Goal: Transaction & Acquisition: Purchase product/service

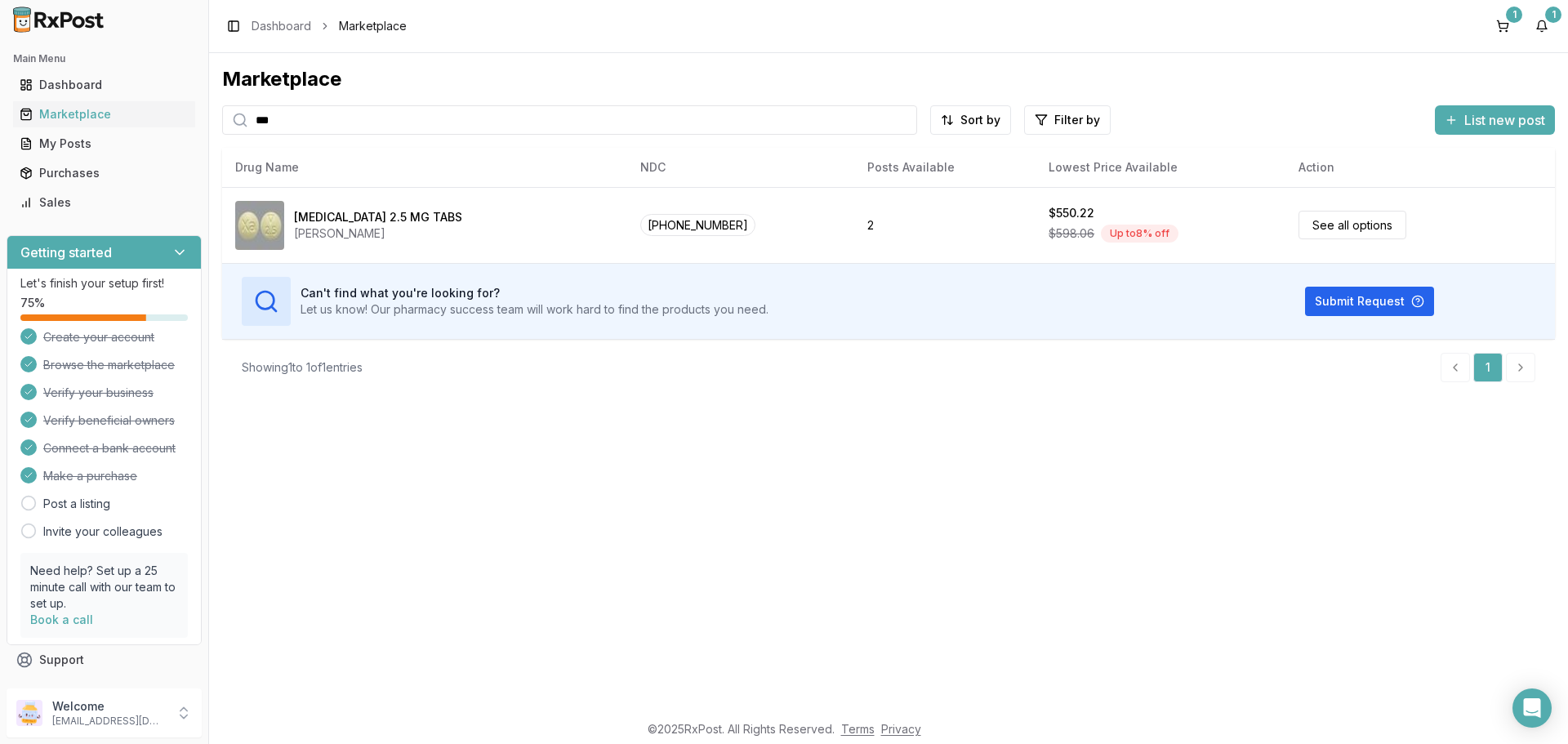
click at [429, 122] on input "***" at bounding box center [570, 119] width 695 height 29
click at [1507, 22] on button "1" at bounding box center [1503, 27] width 27 height 27
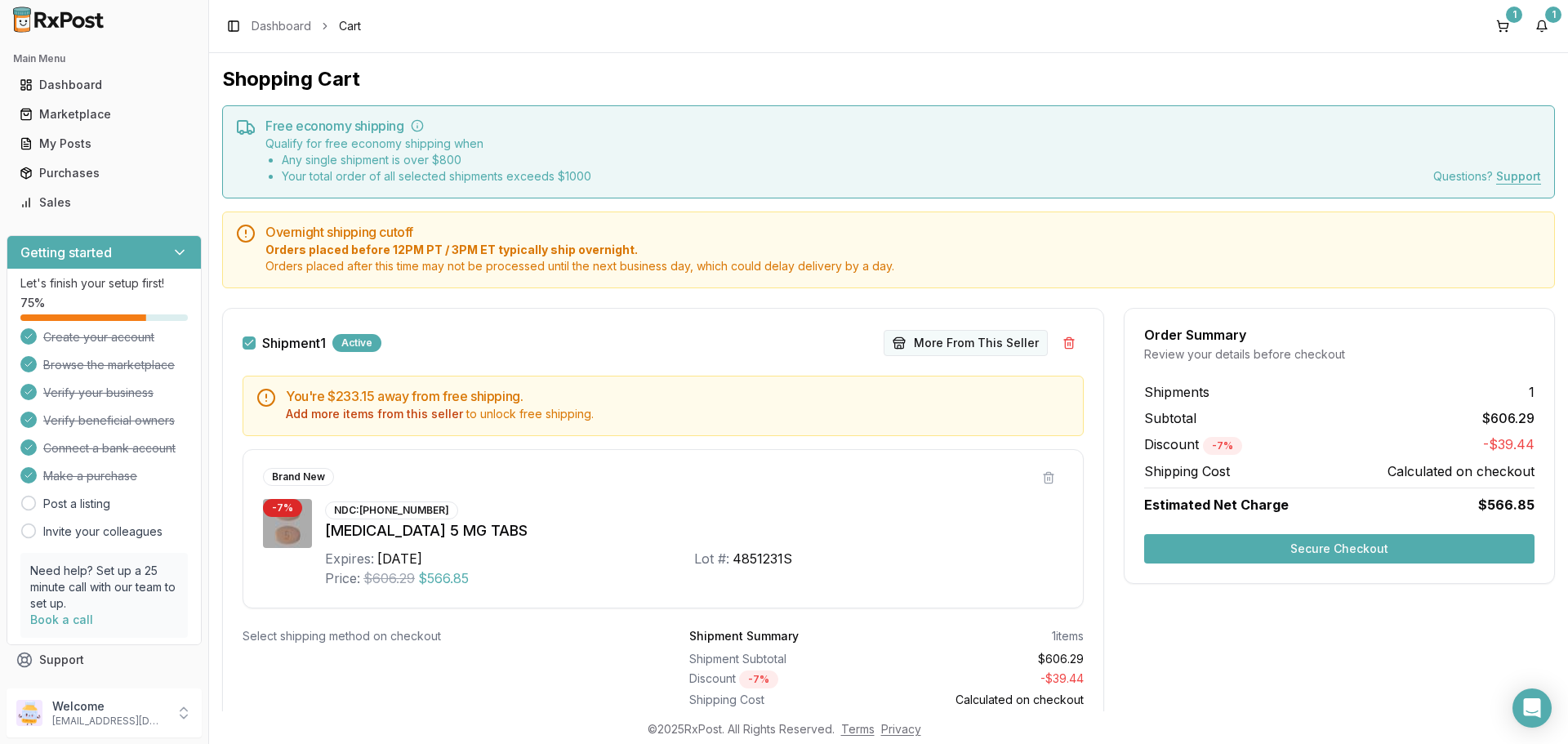
click at [950, 348] on button "More From This Seller" at bounding box center [966, 343] width 164 height 27
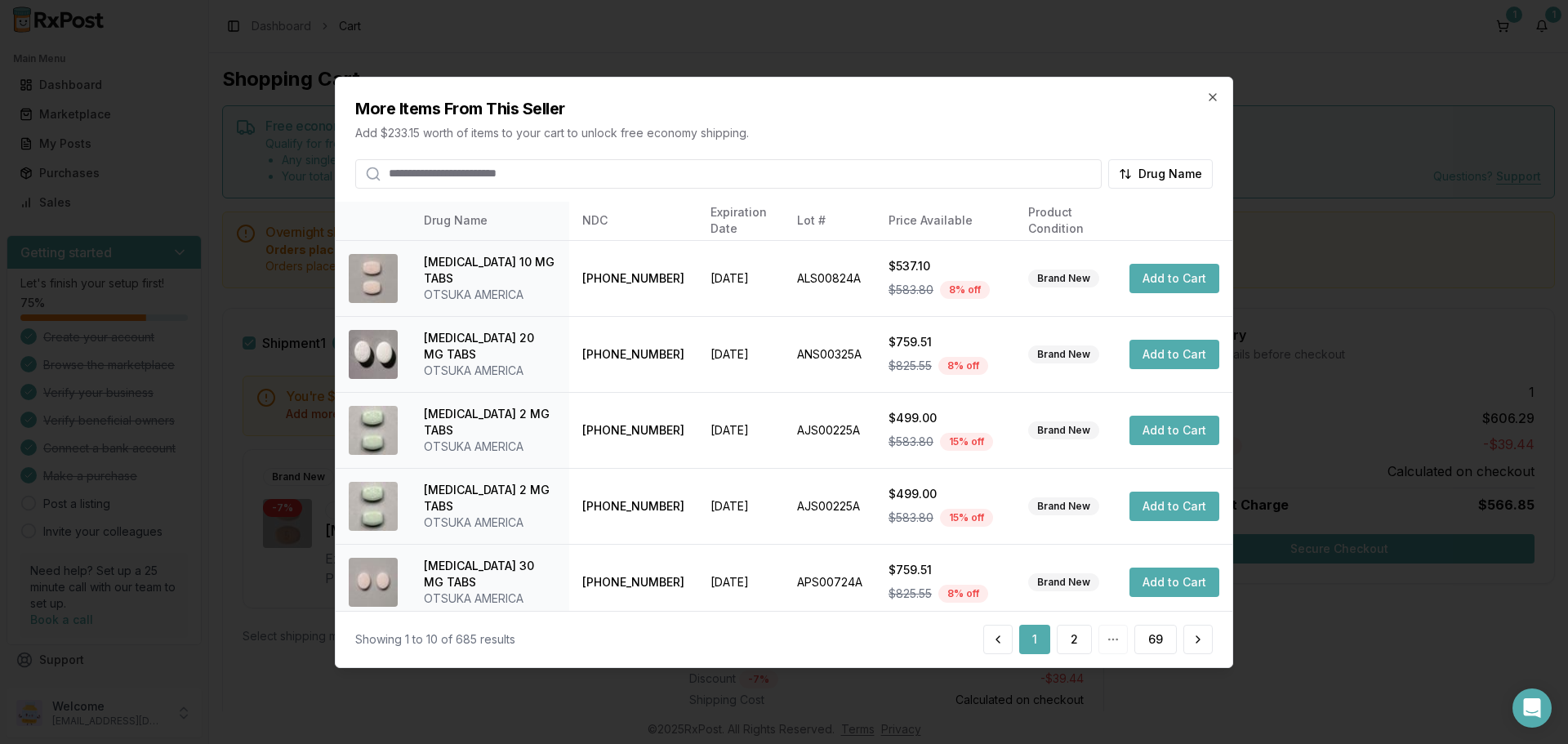
click at [521, 179] on input "search" at bounding box center [728, 173] width 747 height 29
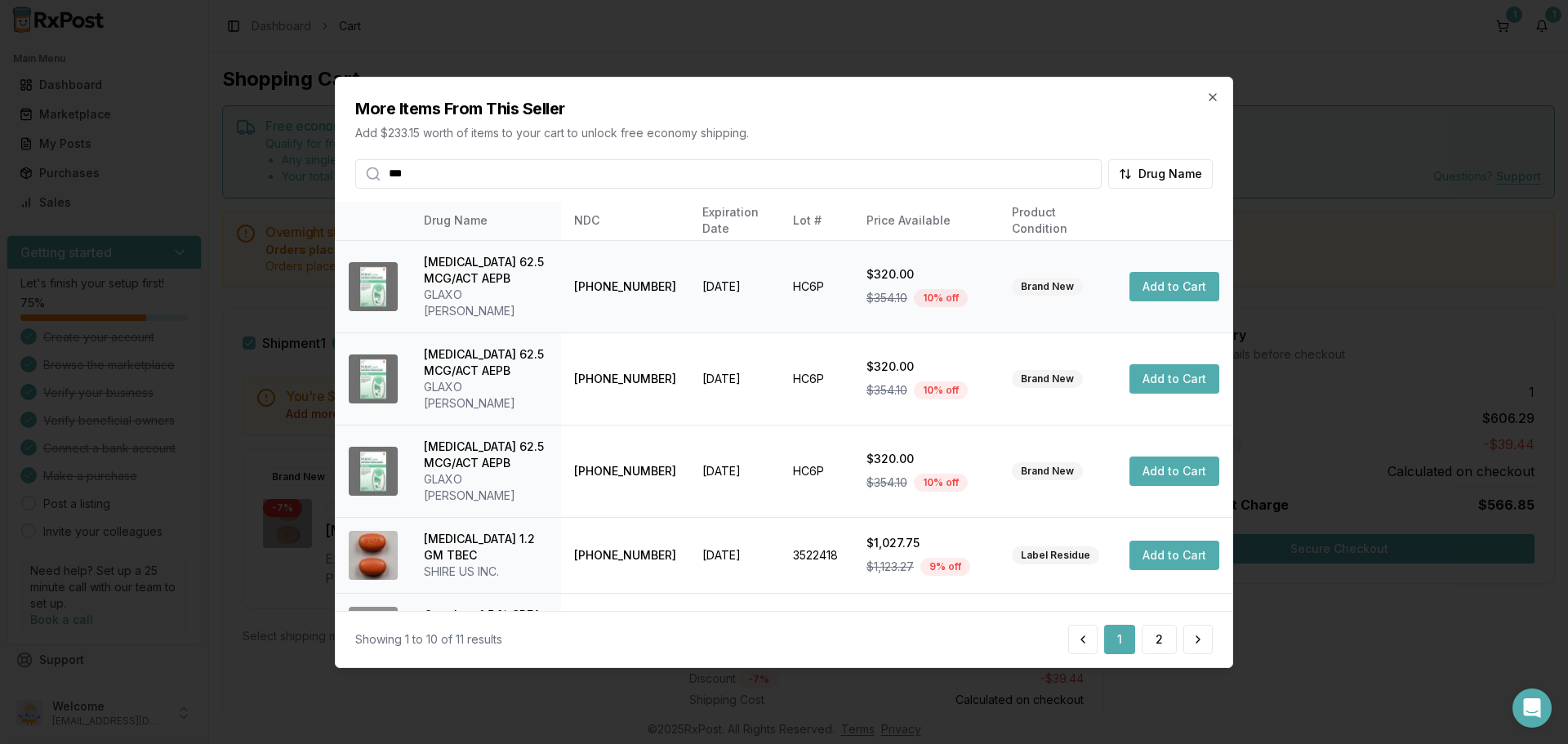
type input "***"
click at [1160, 284] on button "Add to Cart" at bounding box center [1174, 286] width 90 height 29
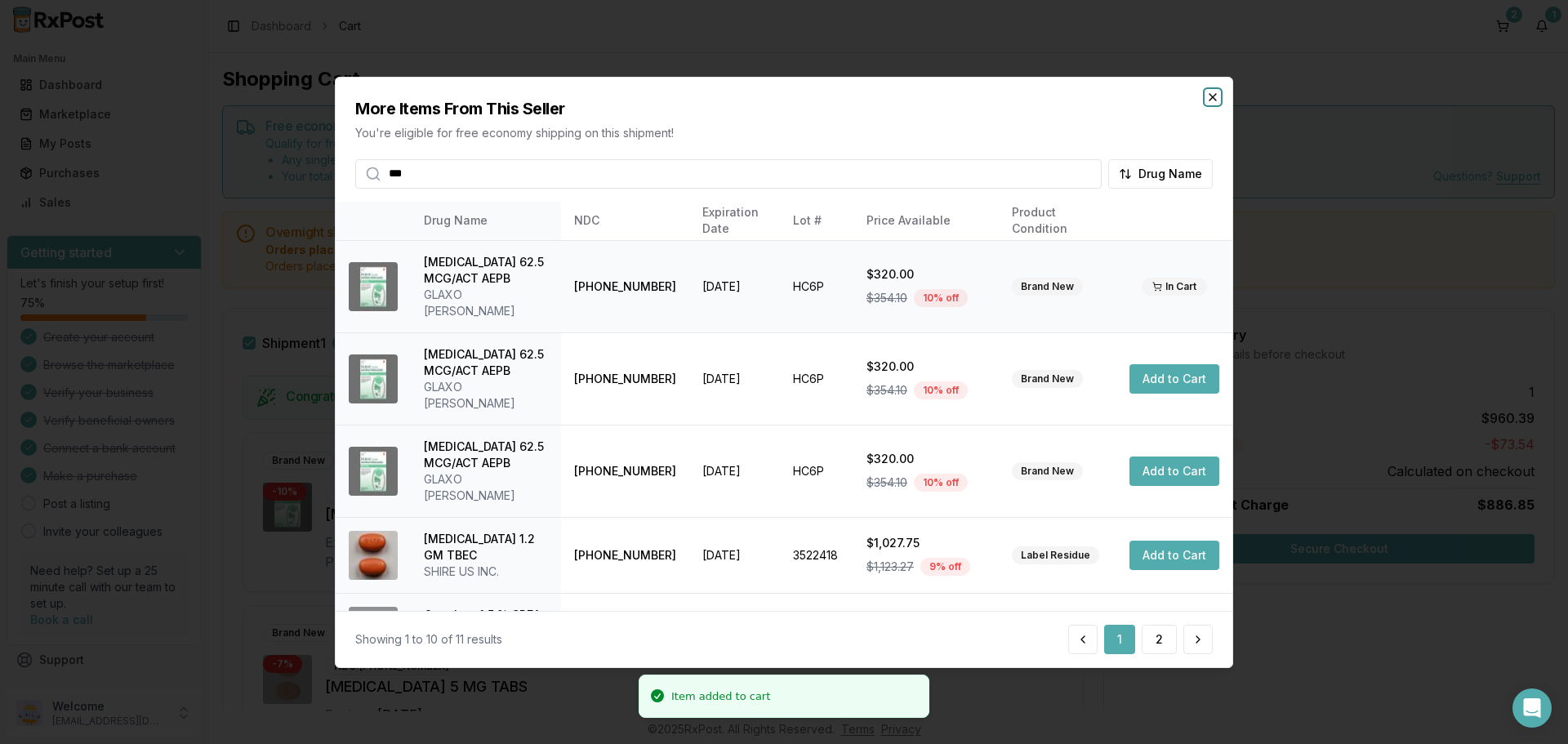
click at [1211, 95] on icon "button" at bounding box center [1213, 96] width 7 height 7
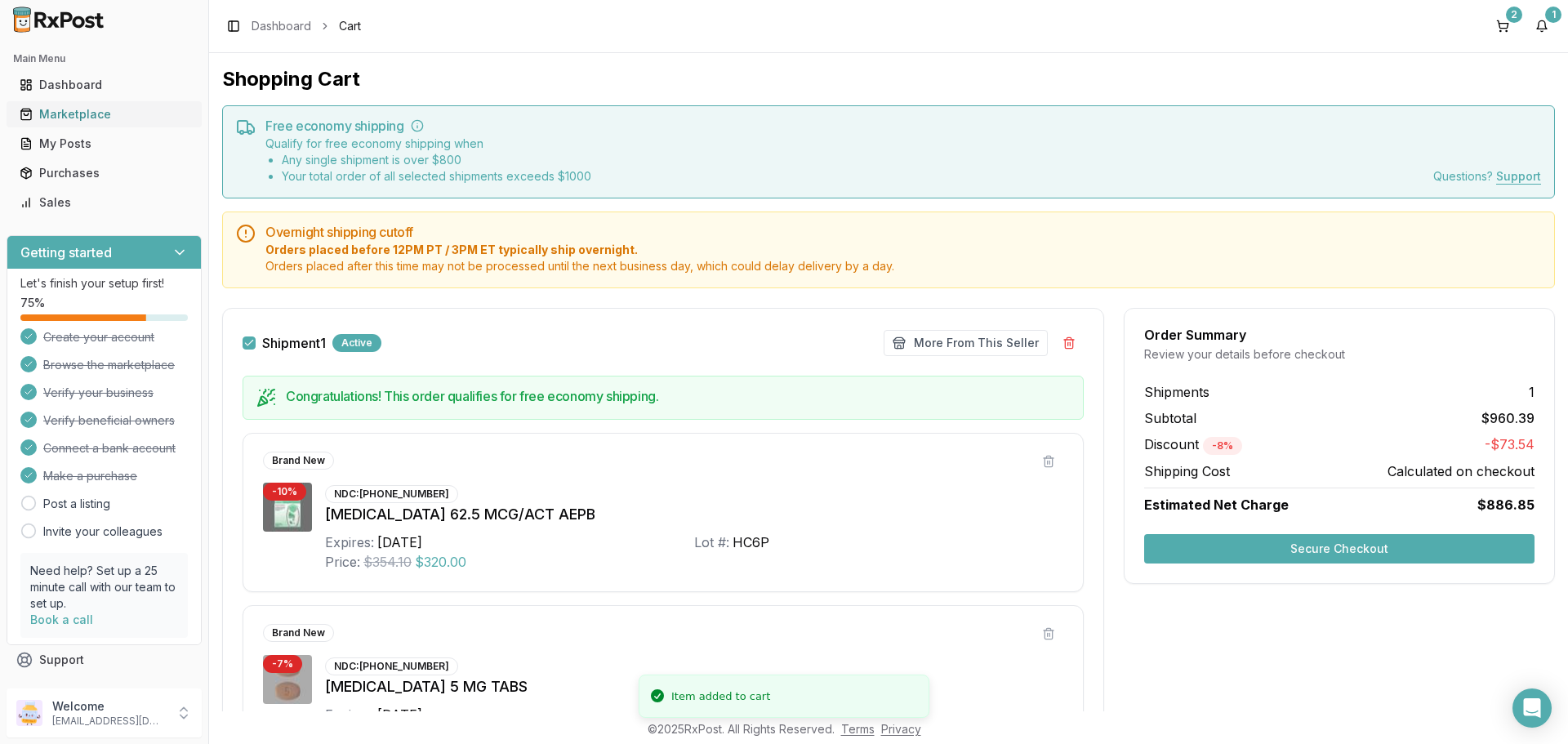
click at [80, 119] on div "Marketplace" at bounding box center [105, 114] width 169 height 17
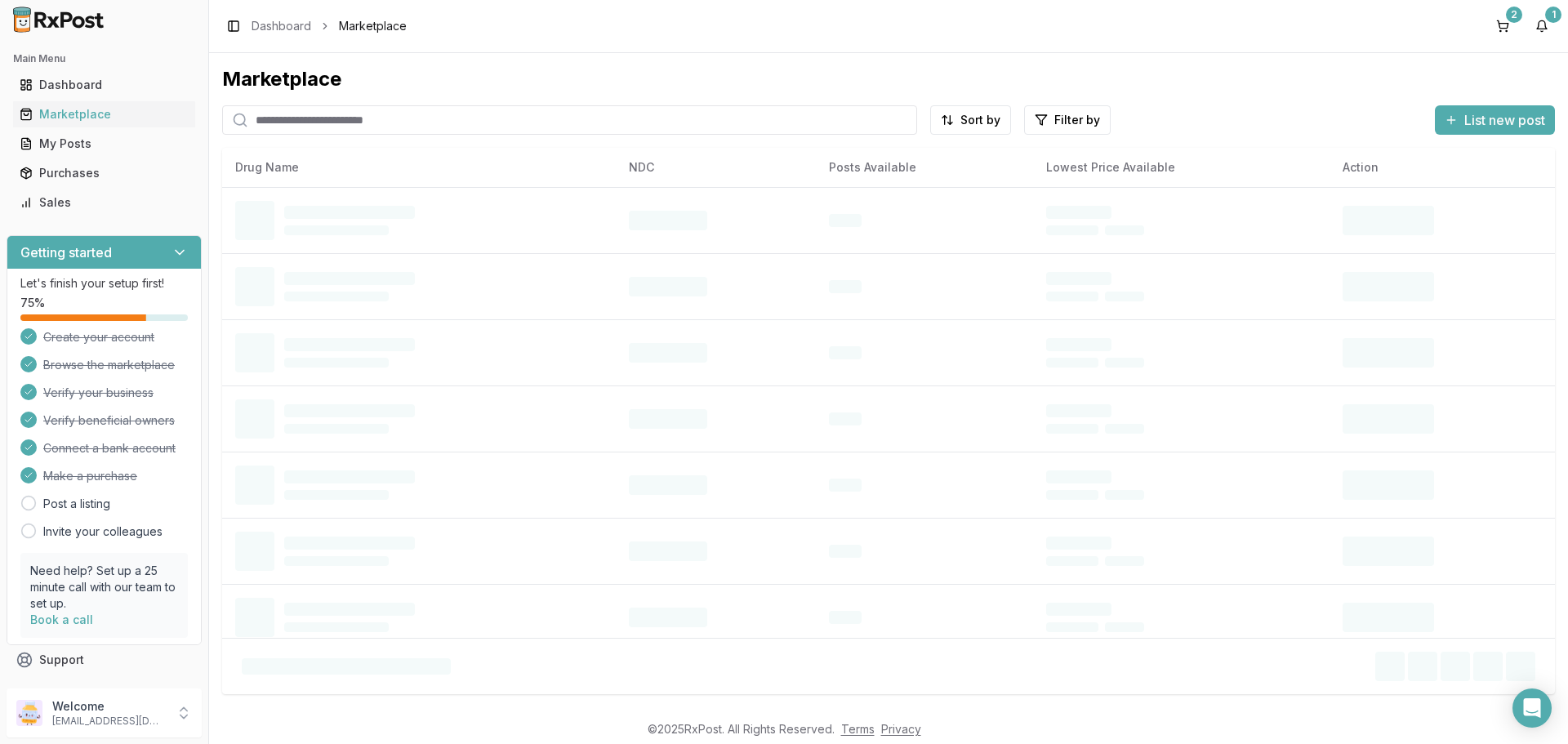
click at [350, 119] on input "search" at bounding box center [570, 119] width 695 height 29
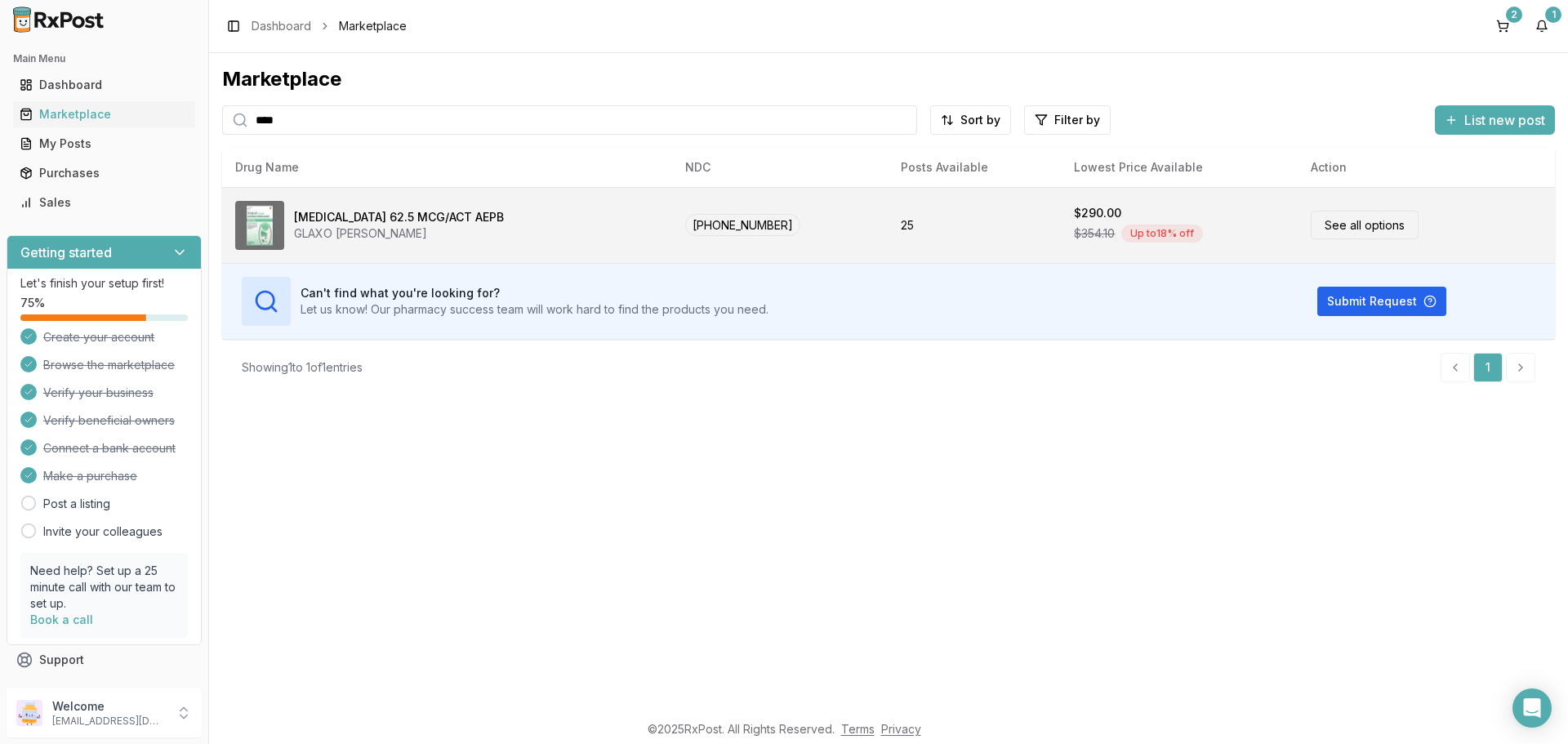
type input "****"
click at [1347, 225] on link "See all options" at bounding box center [1365, 225] width 108 height 28
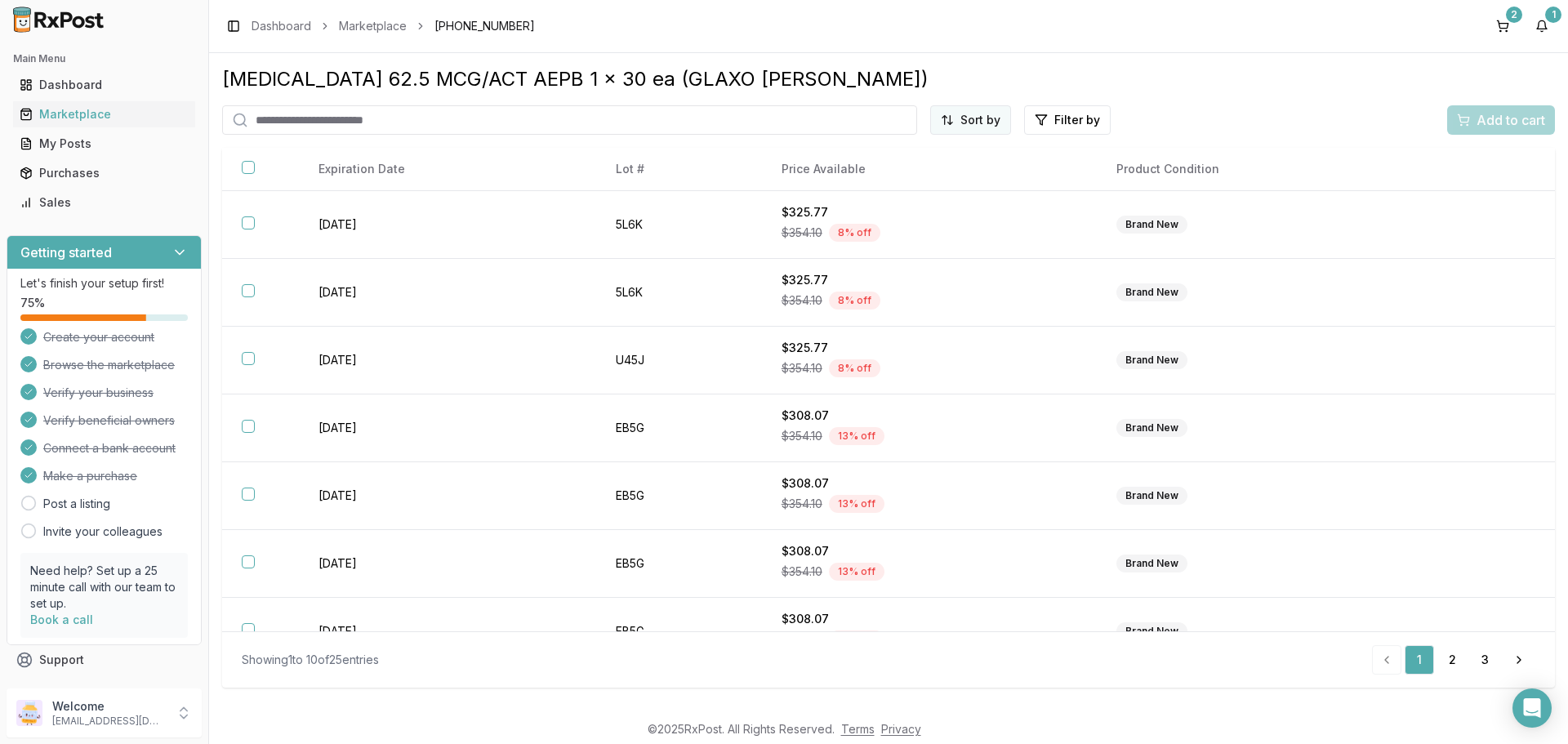
click at [977, 120] on html "Main Menu Dashboard Marketplace My Posts Purchases Sales Getting started Let's …" at bounding box center [784, 372] width 1568 height 744
click at [941, 178] on div "Price (Low to High)" at bounding box center [931, 182] width 155 height 27
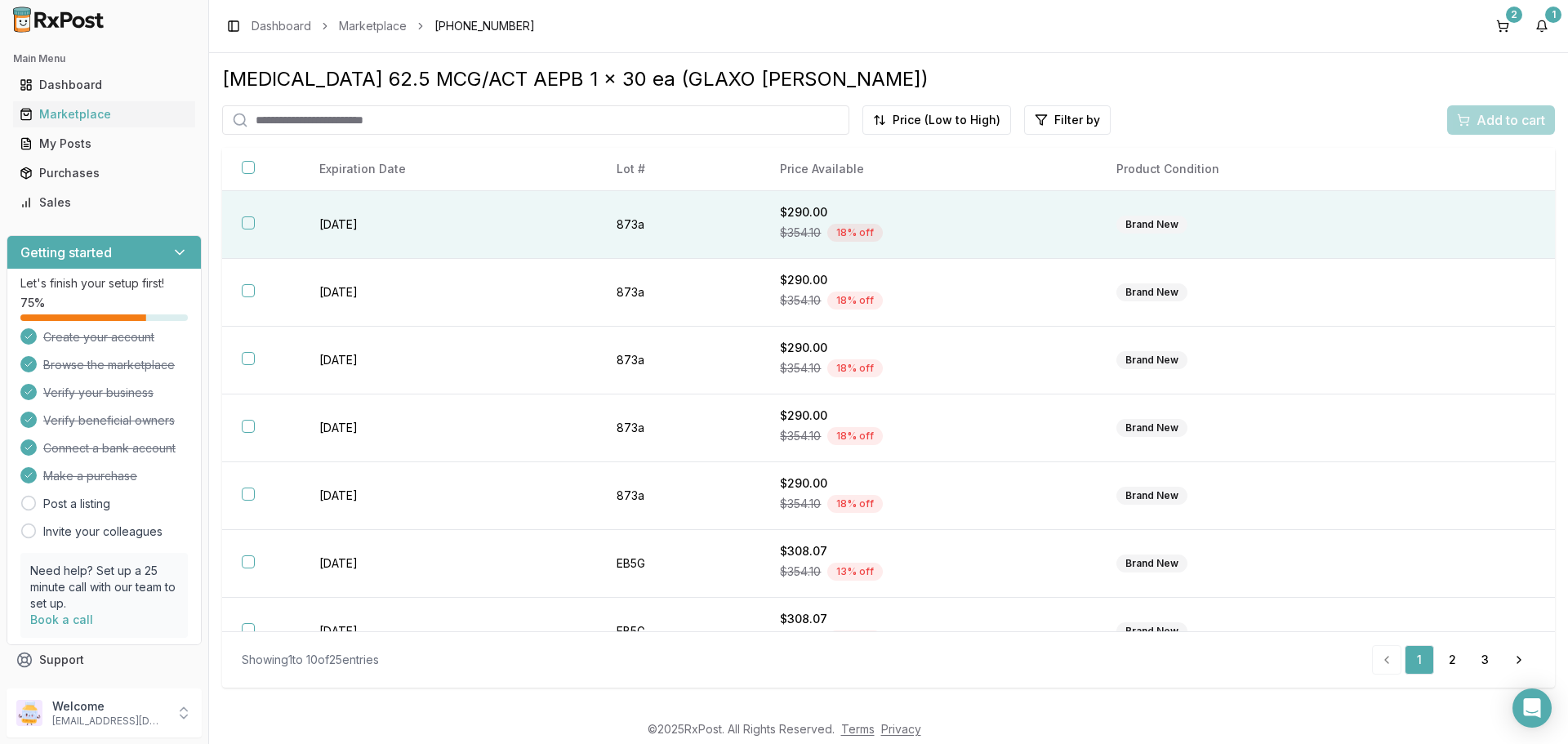
click at [245, 225] on button "button" at bounding box center [248, 223] width 13 height 13
click at [1506, 129] on span "Add to cart" at bounding box center [1511, 120] width 69 height 20
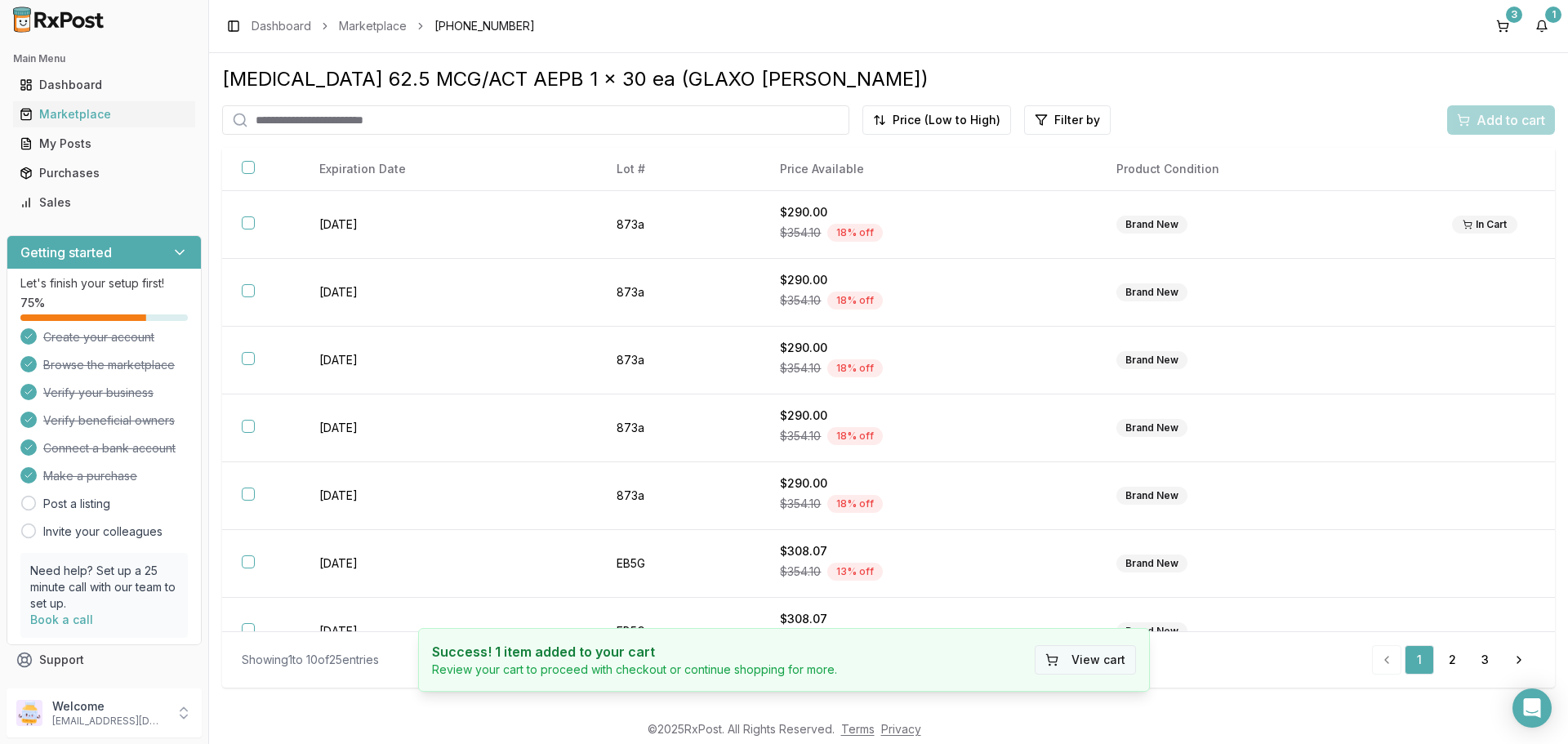
click at [1103, 665] on button "View cart" at bounding box center [1085, 659] width 101 height 29
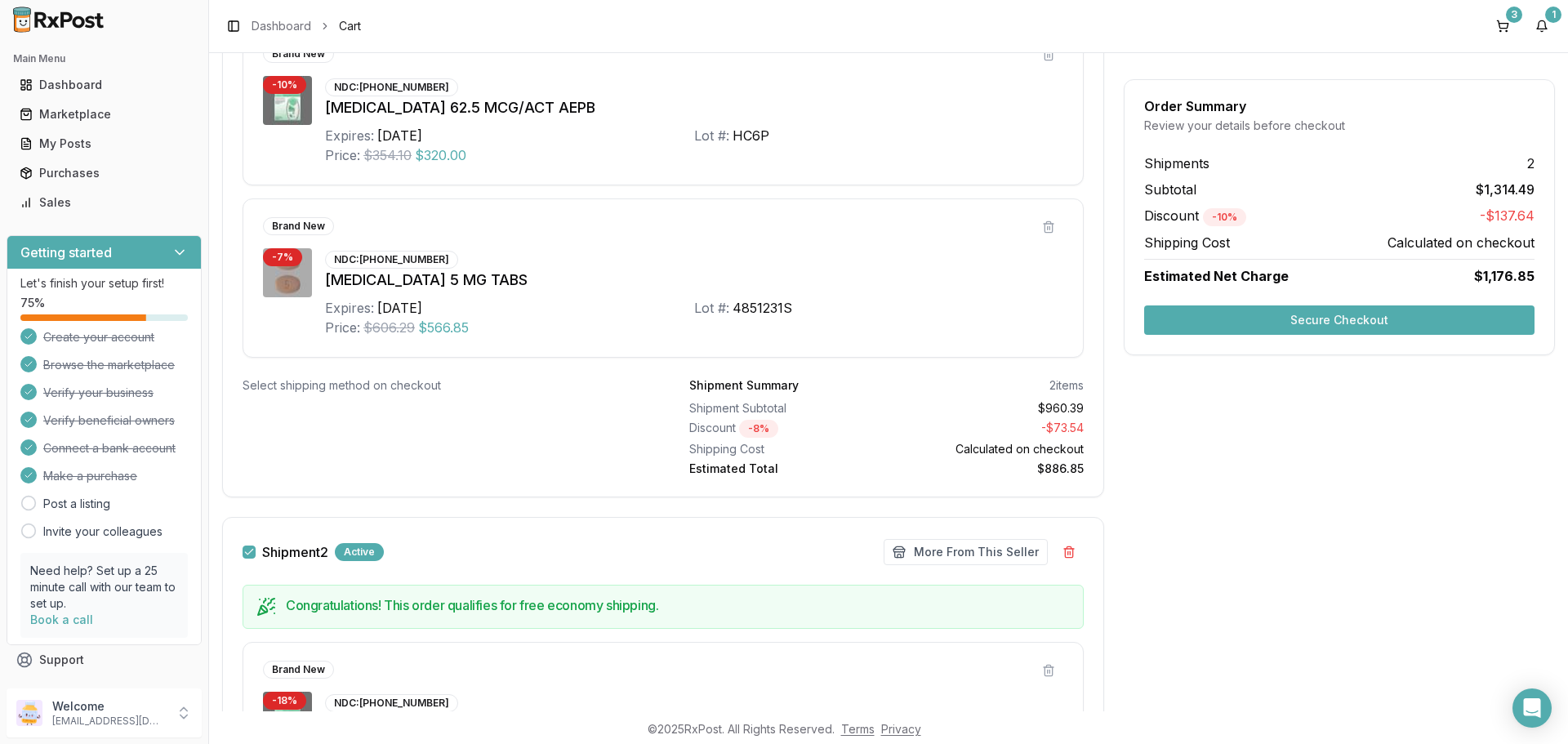
scroll to position [327, 0]
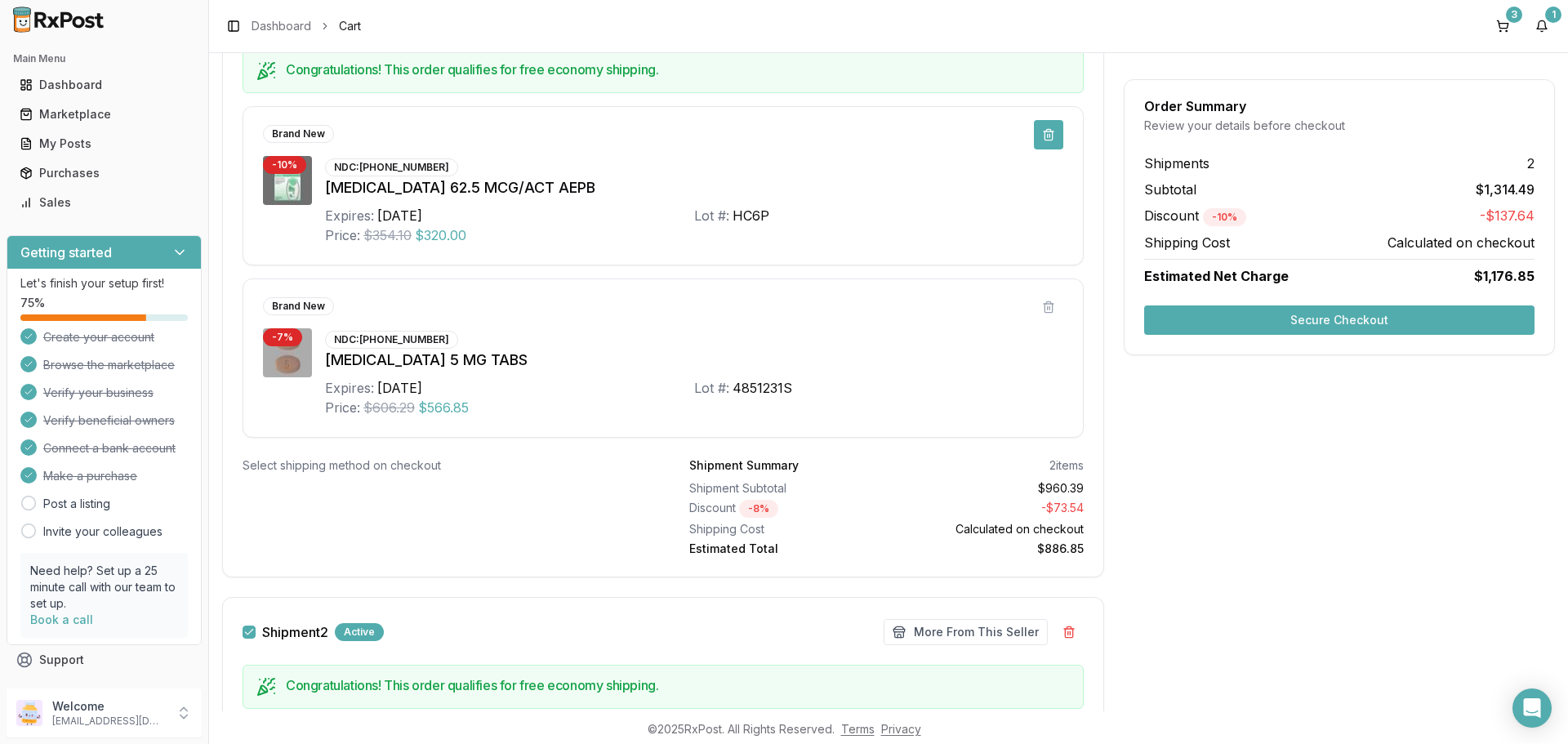
click at [1046, 134] on button at bounding box center [1048, 134] width 29 height 29
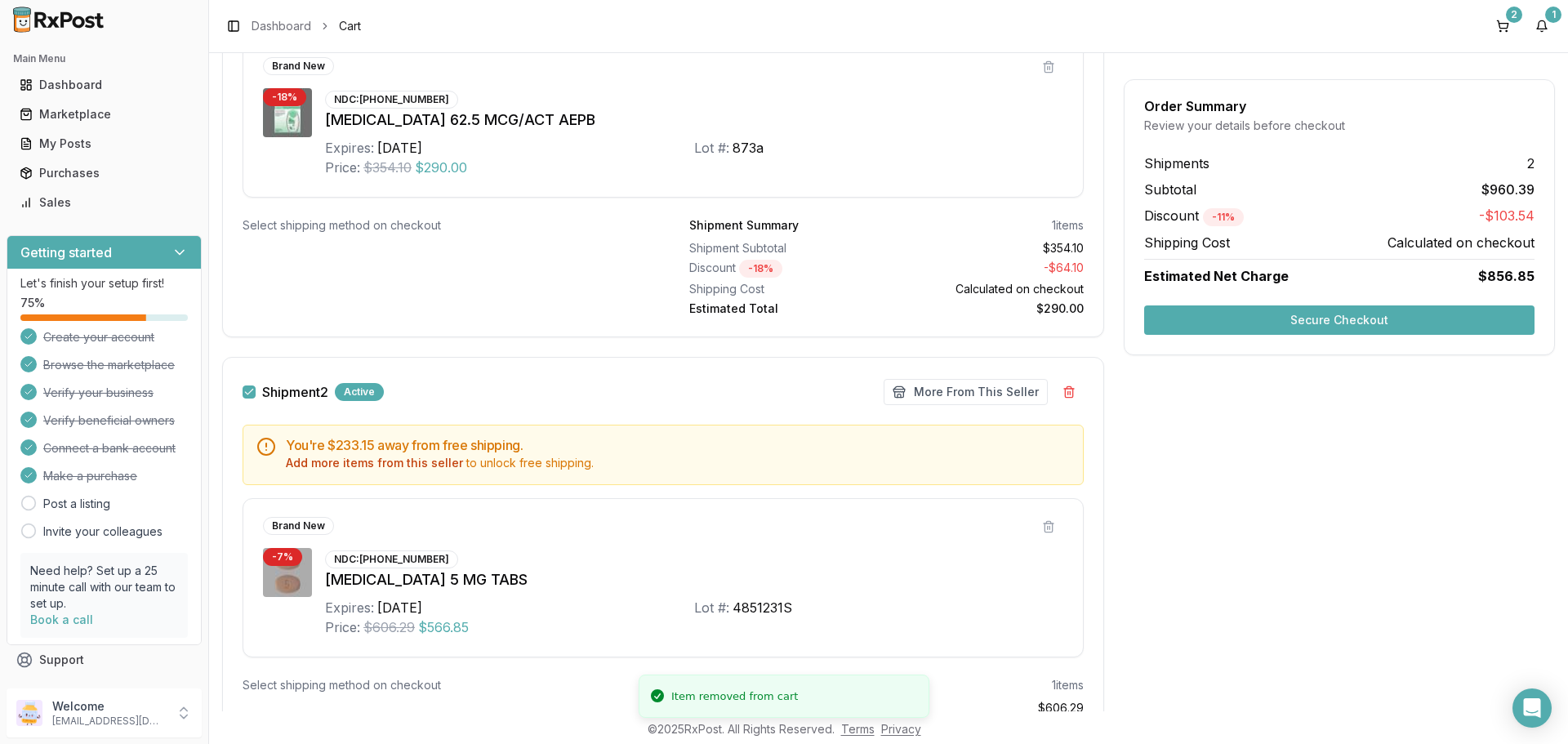
scroll to position [163, 0]
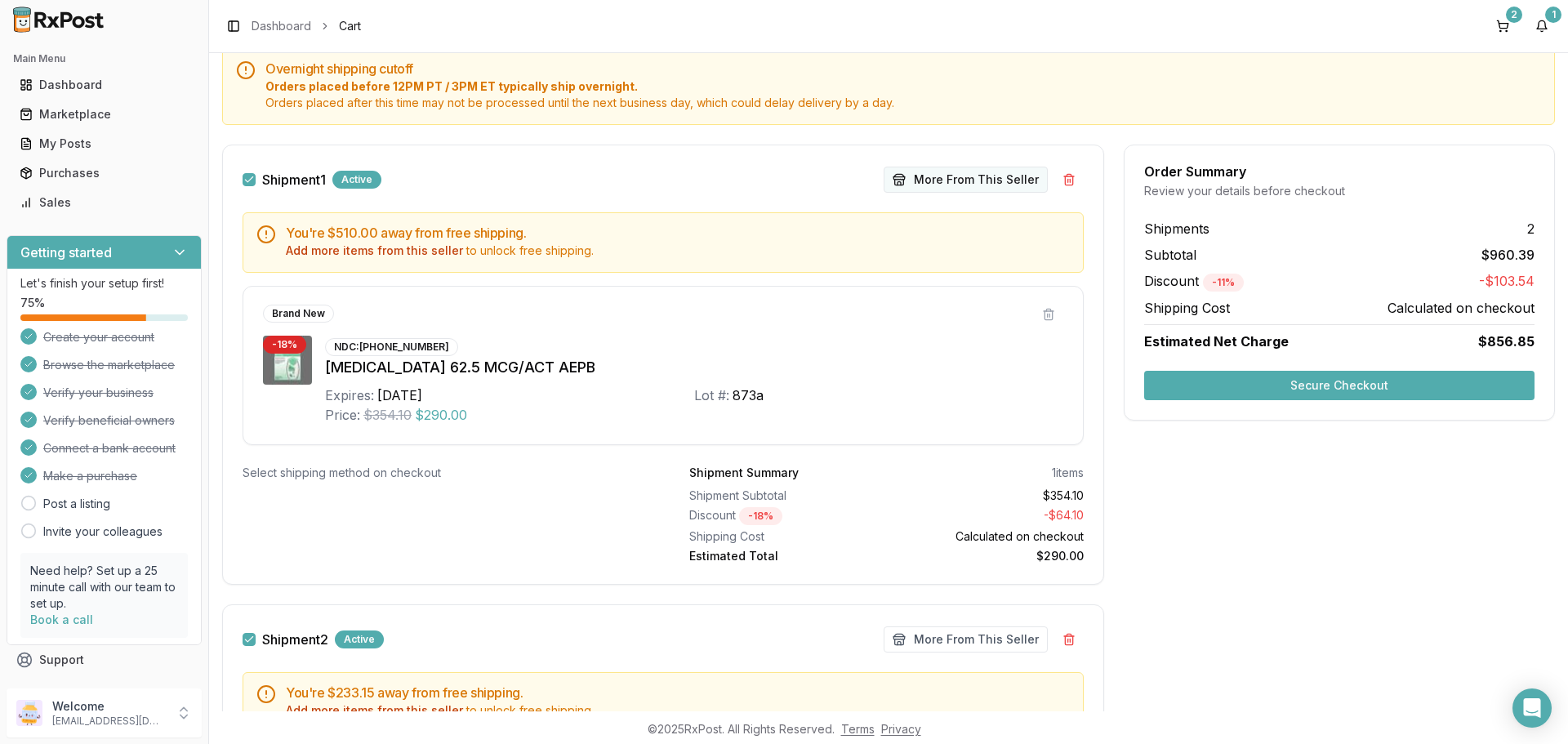
click at [922, 175] on button "More From This Seller" at bounding box center [966, 180] width 164 height 27
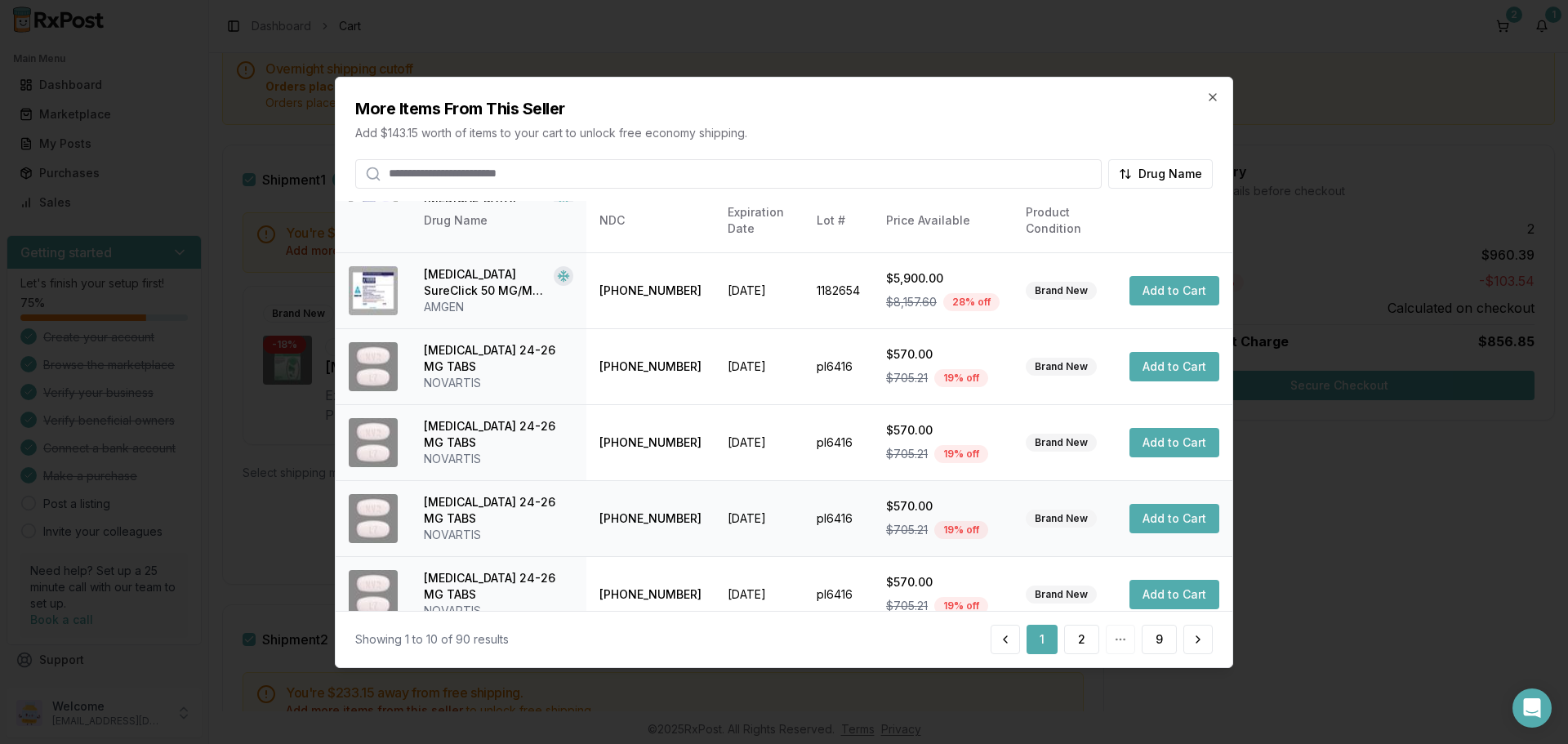
scroll to position [389, 0]
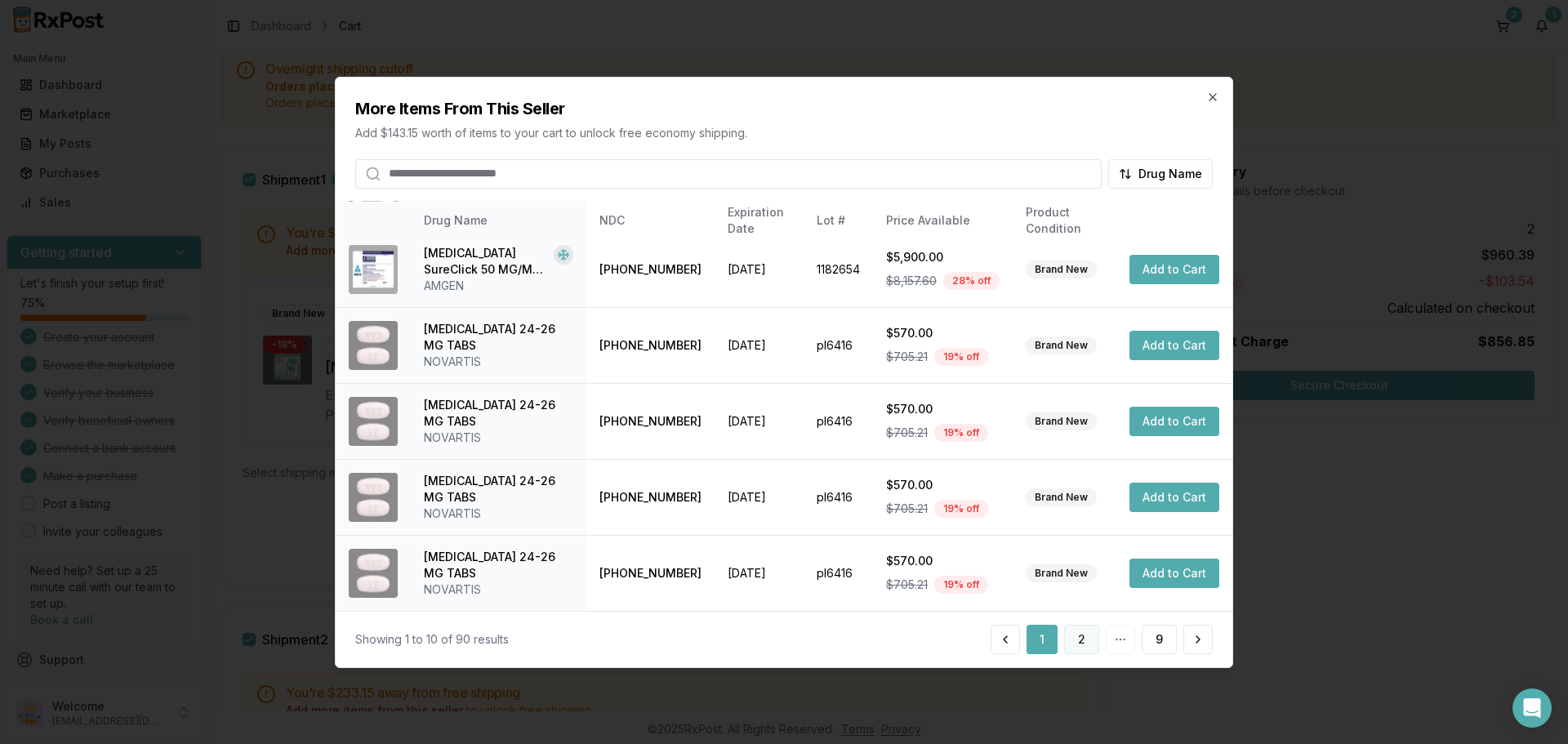
click at [1087, 639] on button "2" at bounding box center [1082, 639] width 35 height 29
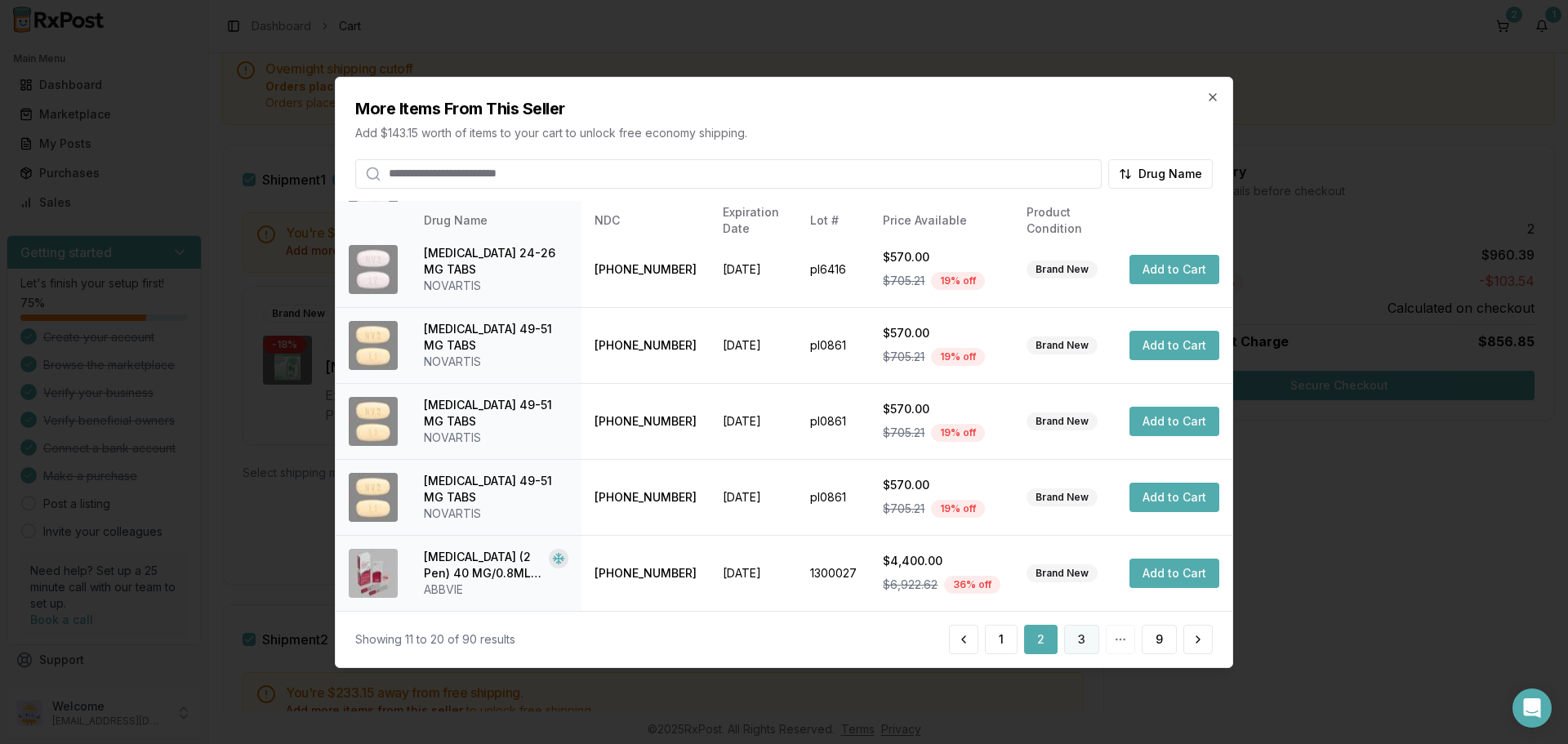
click at [1091, 641] on button "3" at bounding box center [1082, 639] width 35 height 29
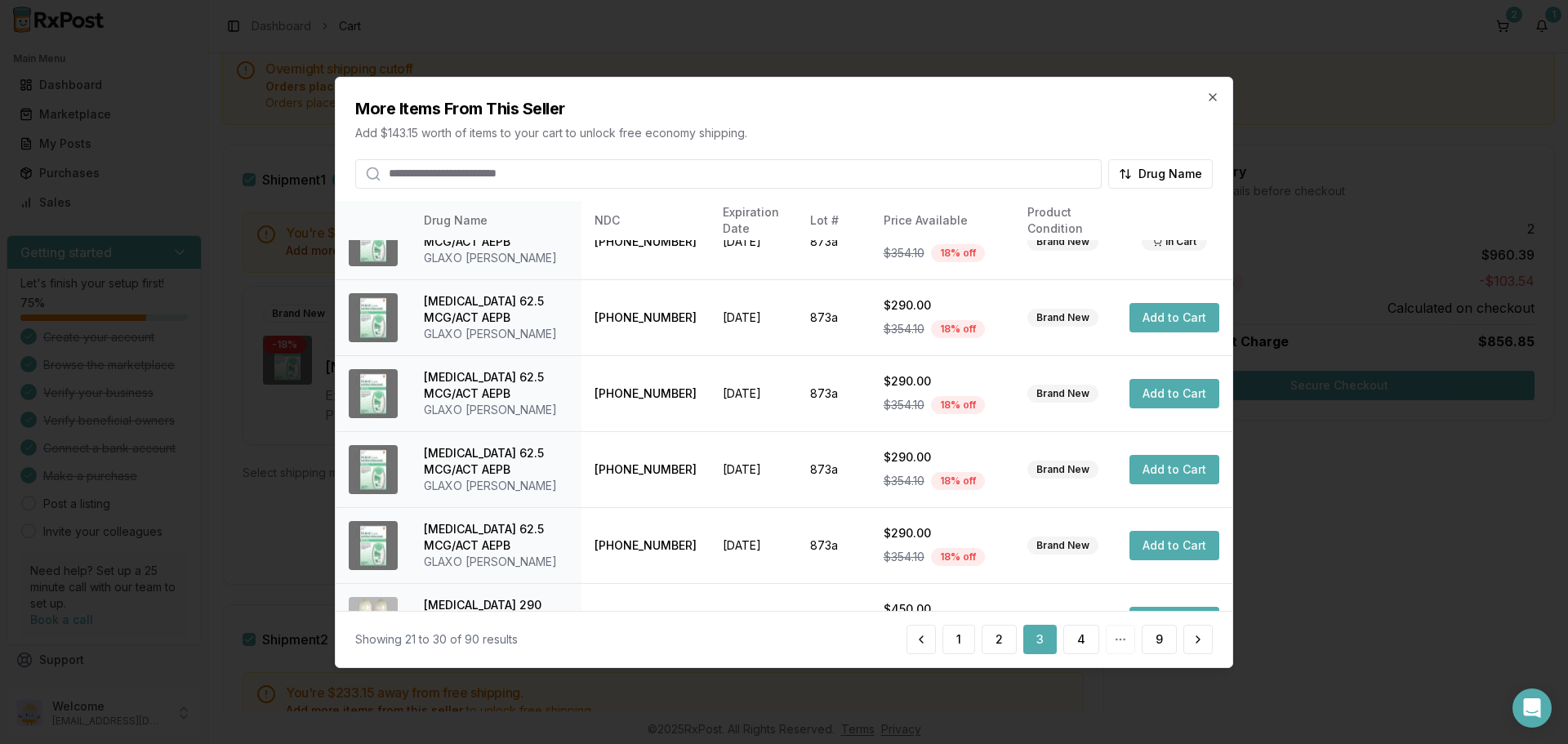
scroll to position [327, 0]
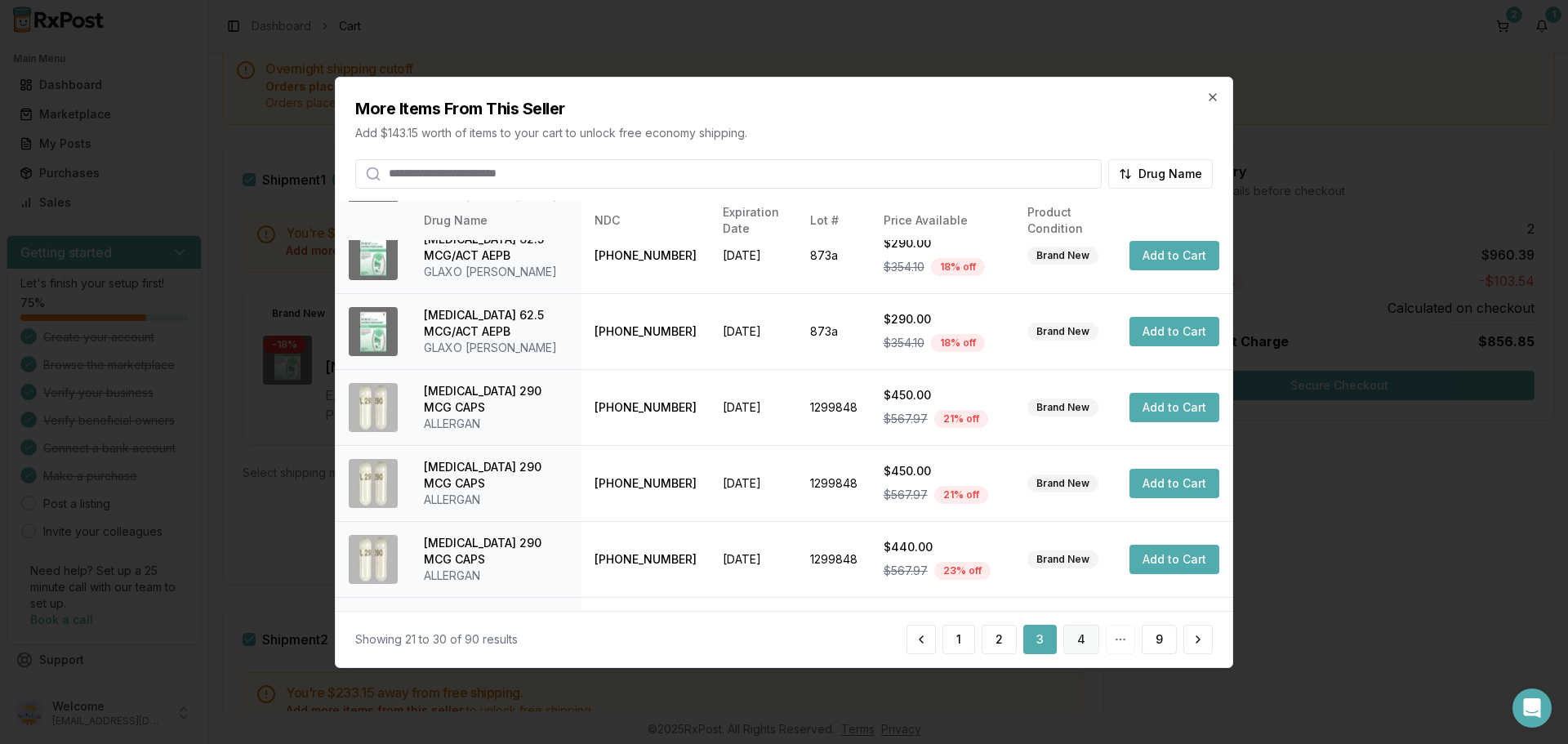
click at [1081, 648] on button "4" at bounding box center [1081, 639] width 36 height 29
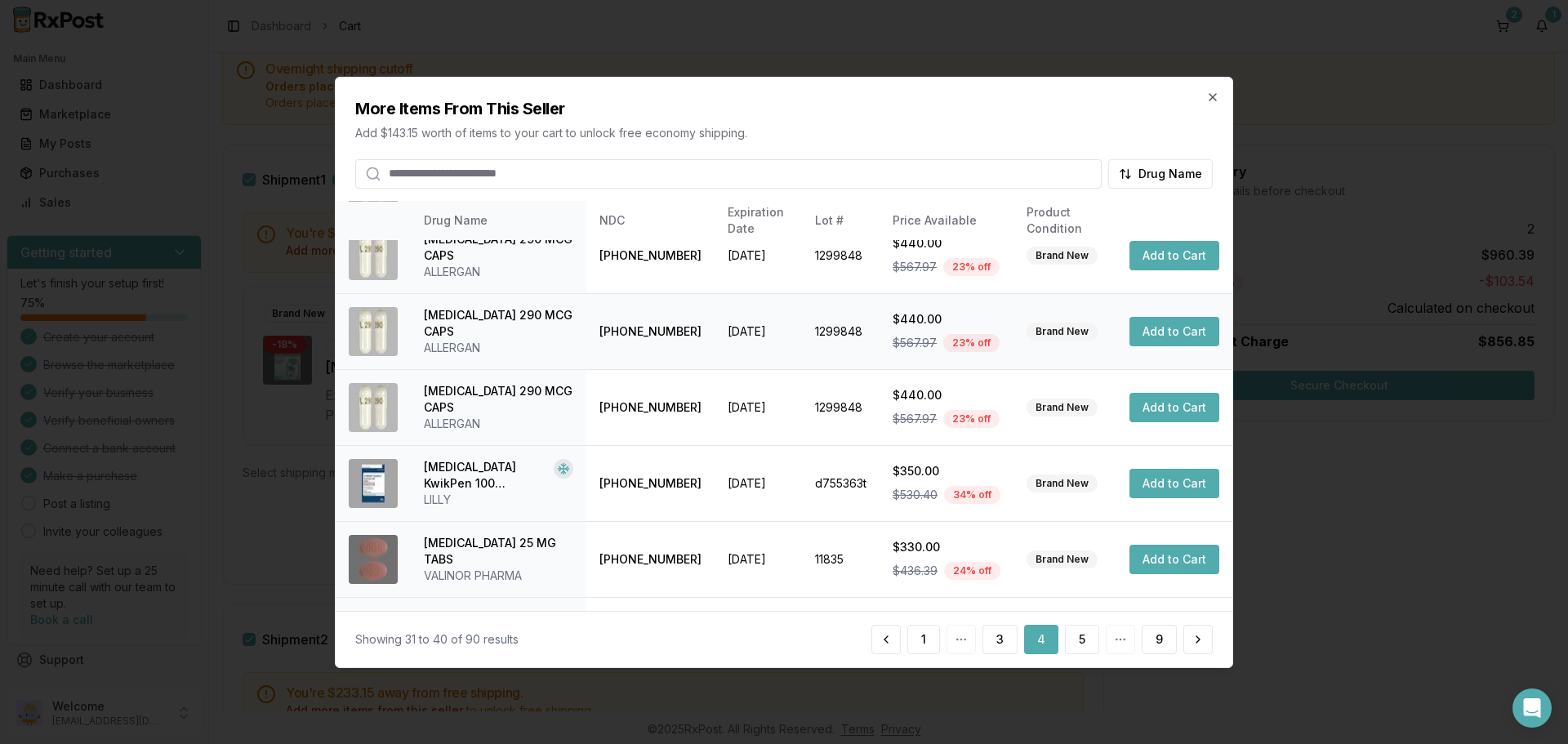
scroll to position [389, 0]
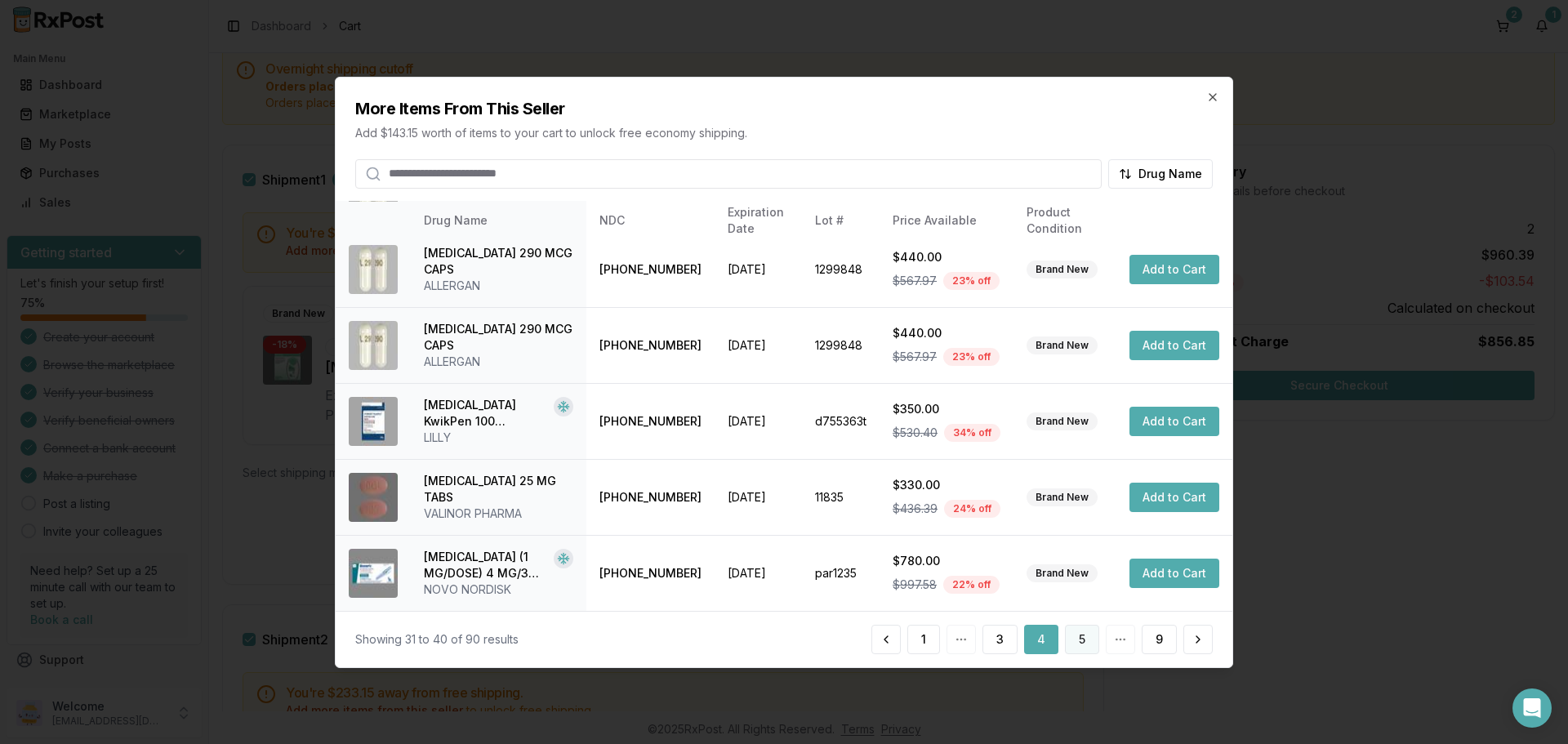
click at [1081, 645] on button "5" at bounding box center [1082, 639] width 34 height 29
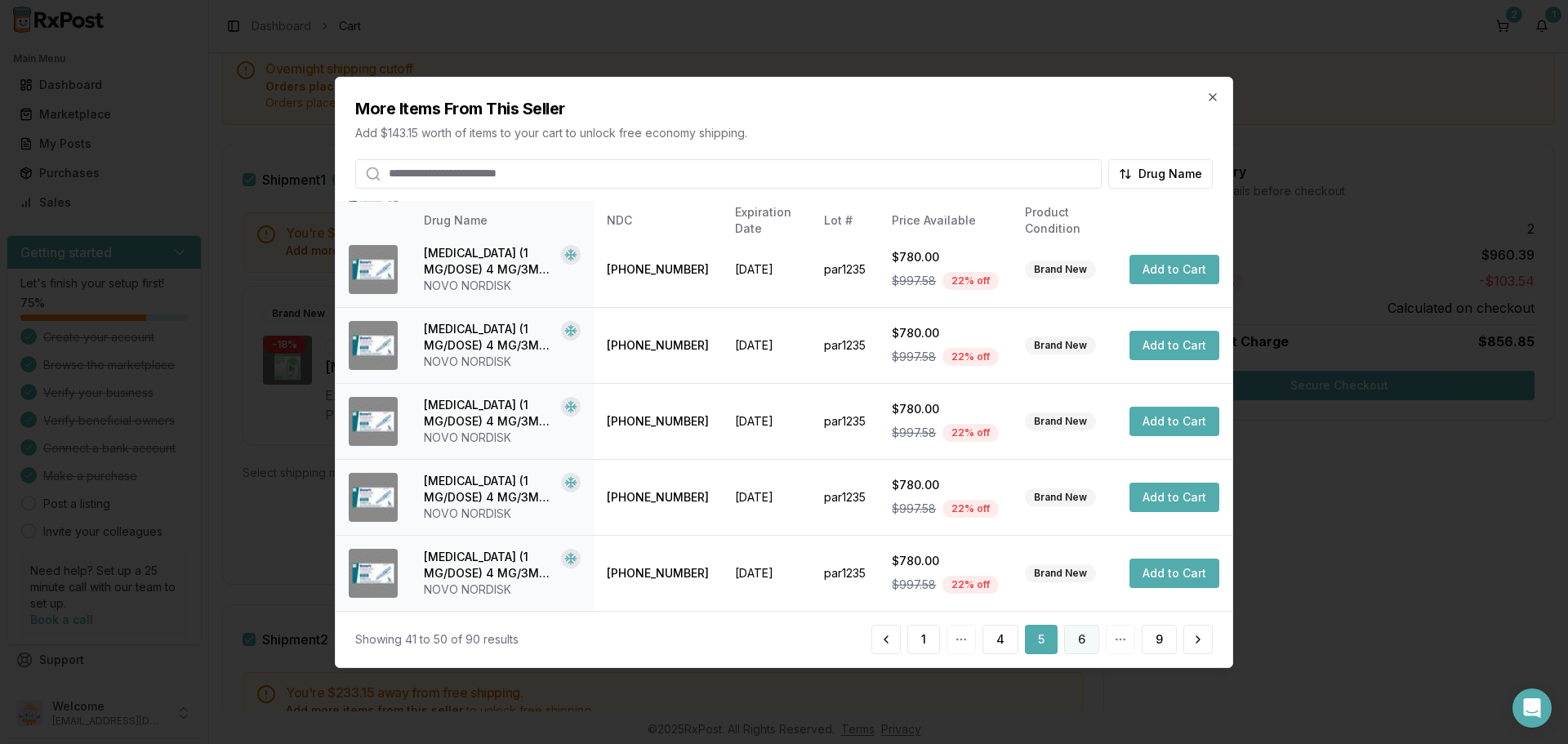
click at [1076, 644] on button "6" at bounding box center [1082, 639] width 35 height 29
click at [1088, 644] on button "7" at bounding box center [1082, 639] width 35 height 29
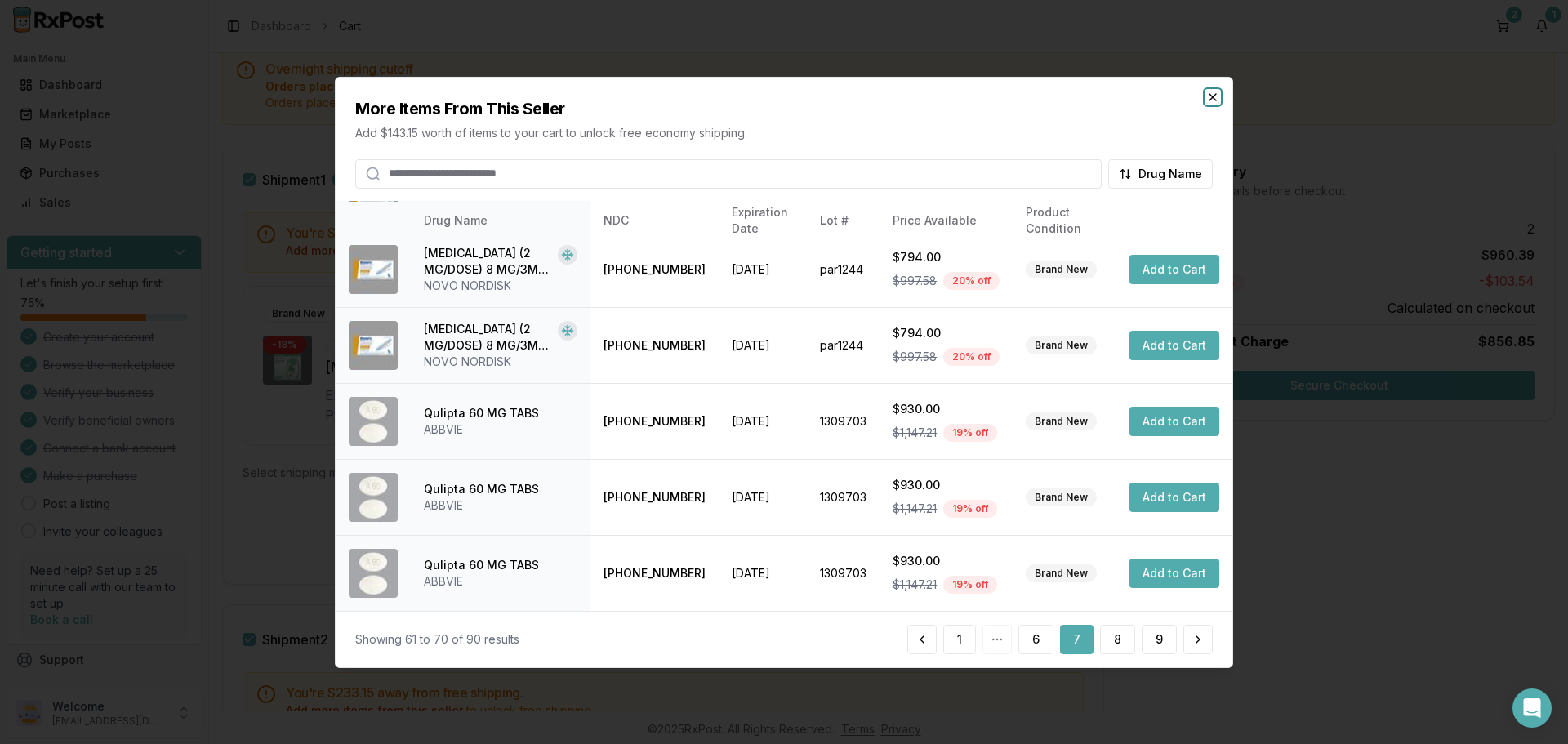
click at [1210, 100] on icon "button" at bounding box center [1213, 96] width 7 height 7
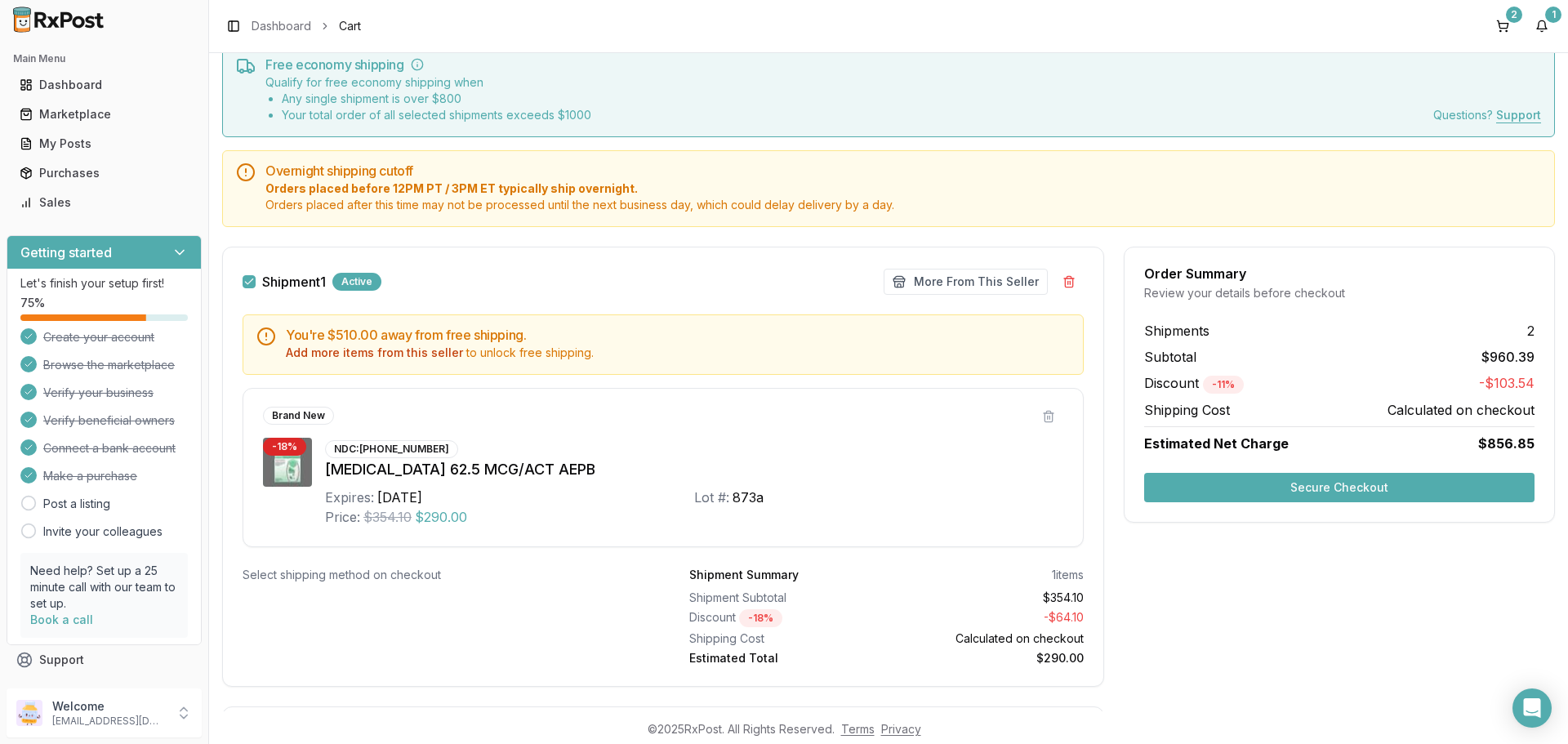
scroll to position [0, 0]
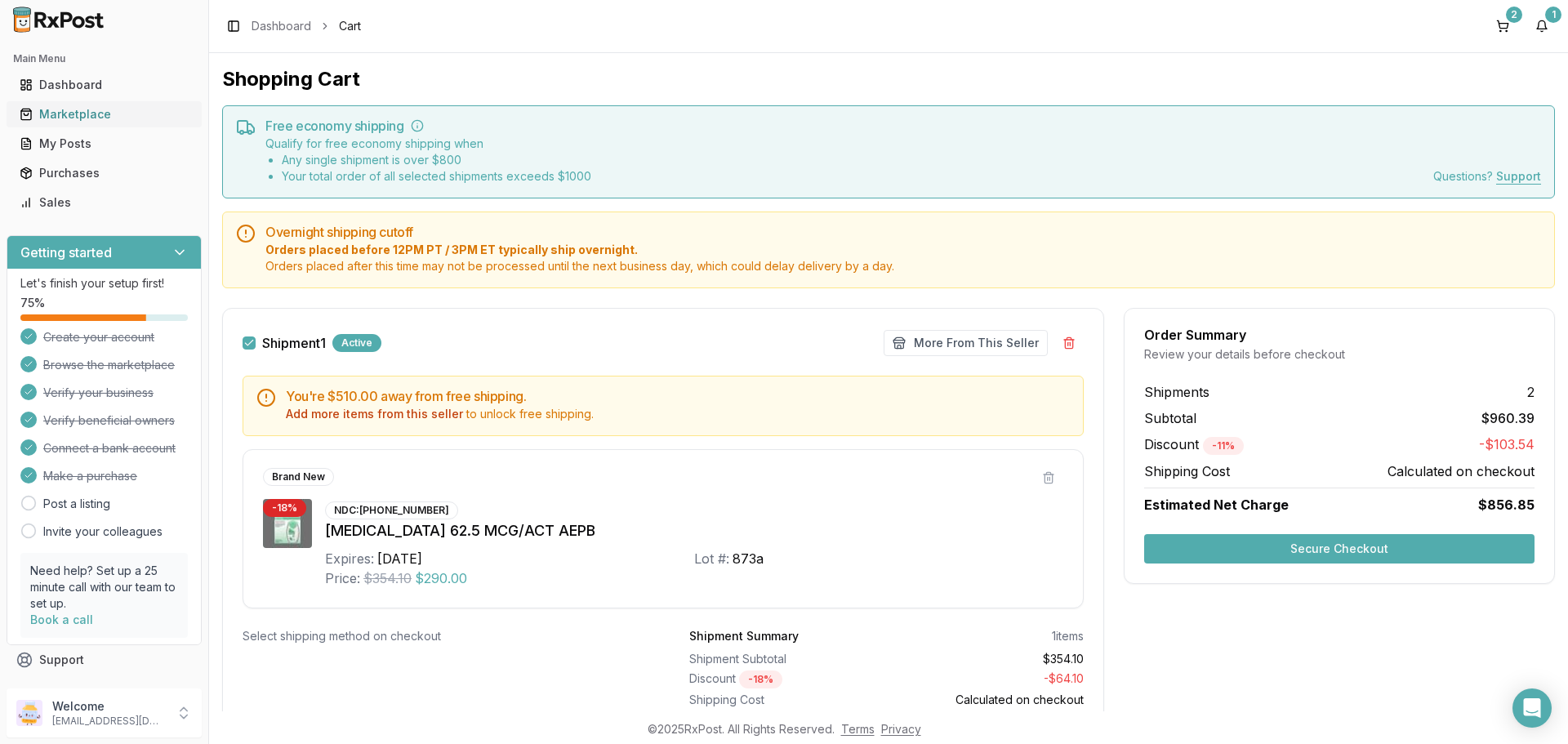
click at [116, 119] on div "Marketplace" at bounding box center [105, 114] width 169 height 17
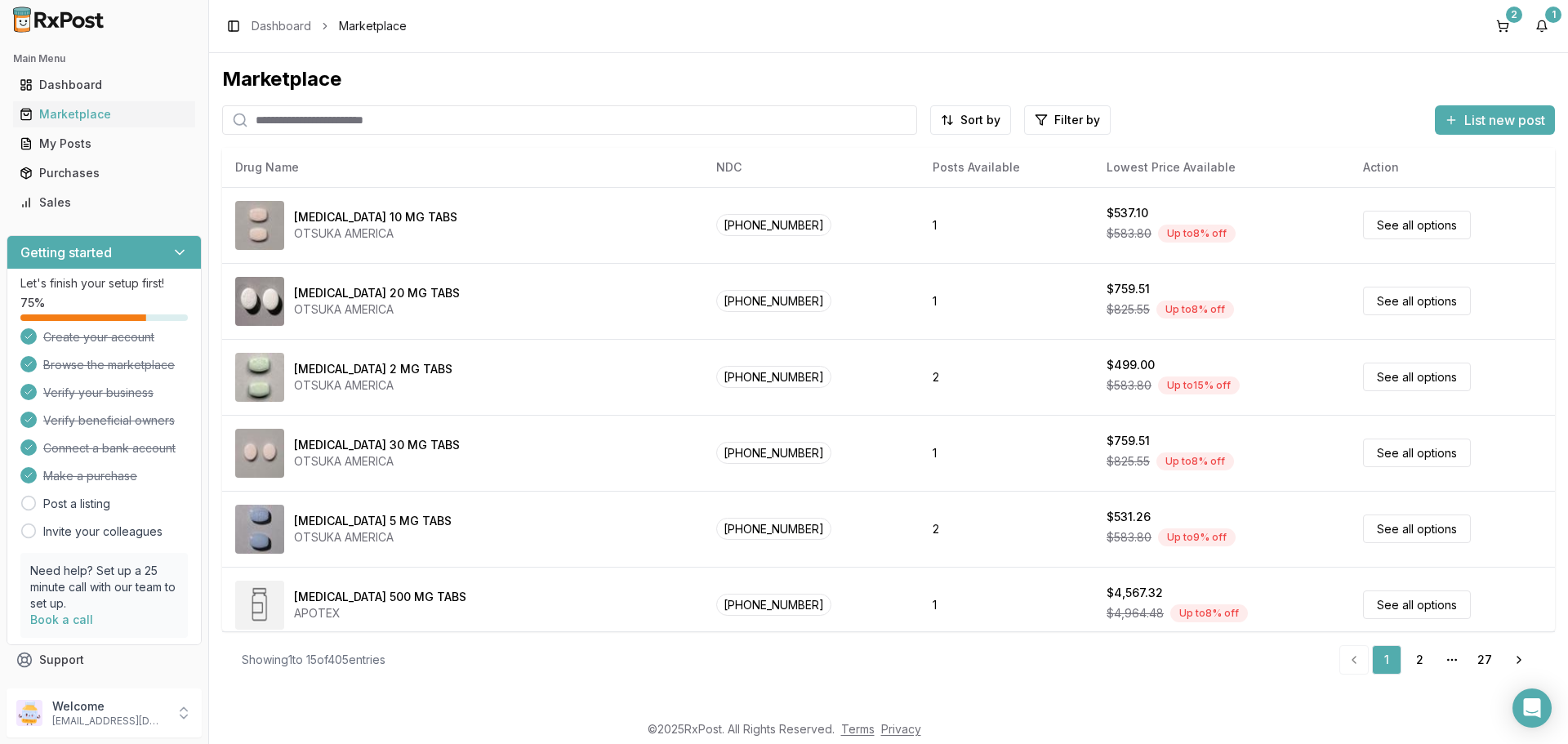
click at [375, 124] on input "search" at bounding box center [570, 119] width 695 height 29
type input "****"
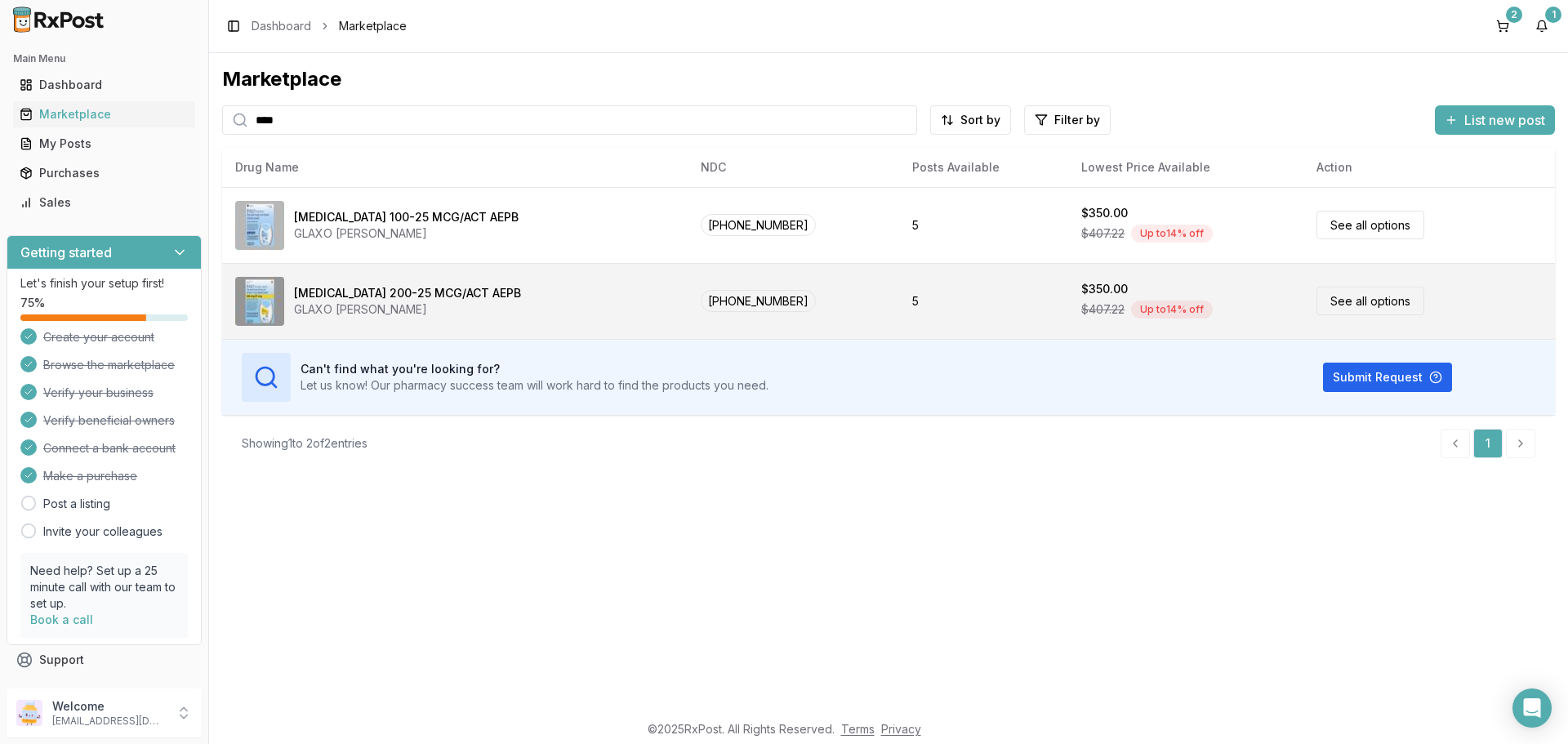
click at [1336, 300] on link "See all options" at bounding box center [1371, 301] width 108 height 28
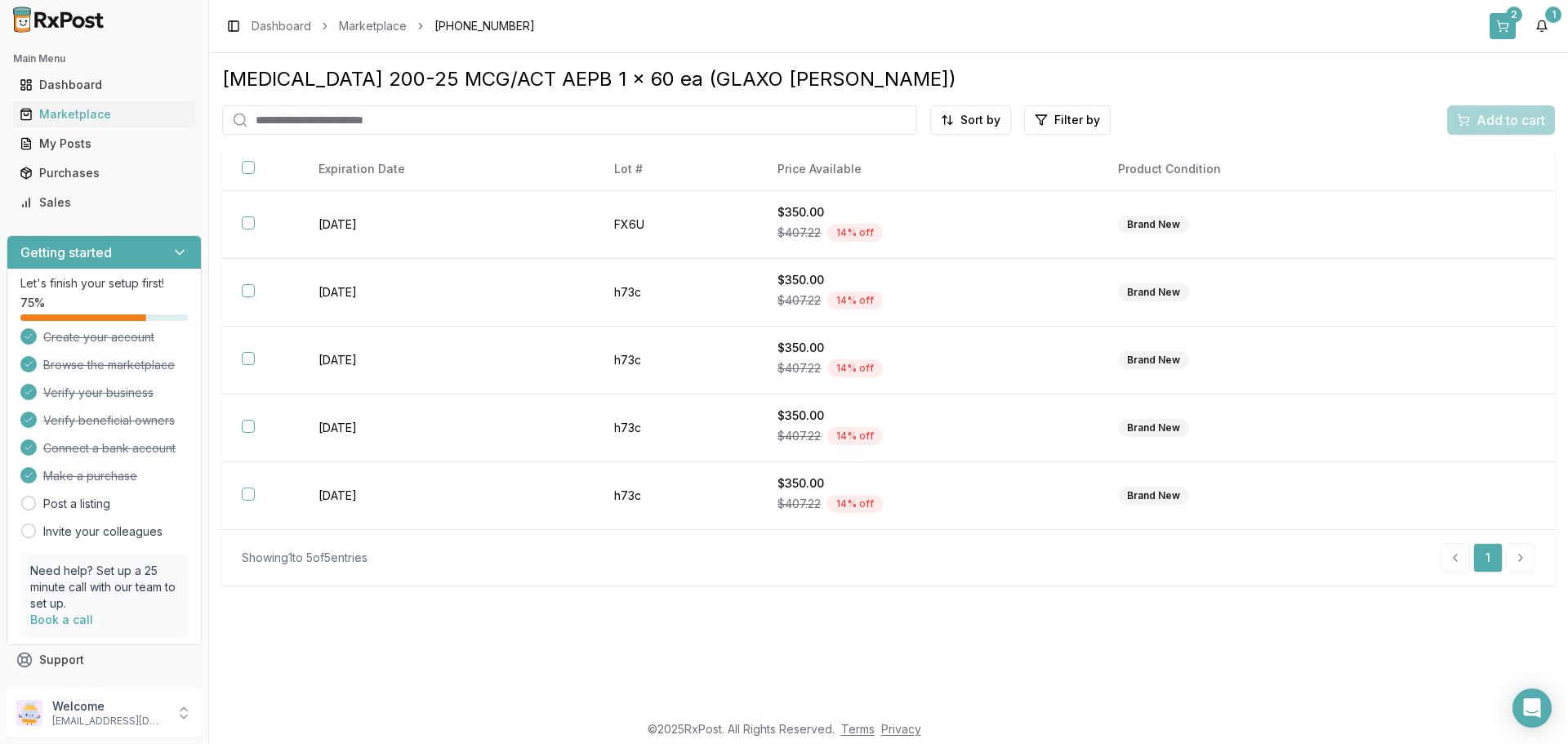
click at [1504, 33] on button "2" at bounding box center [1503, 27] width 27 height 27
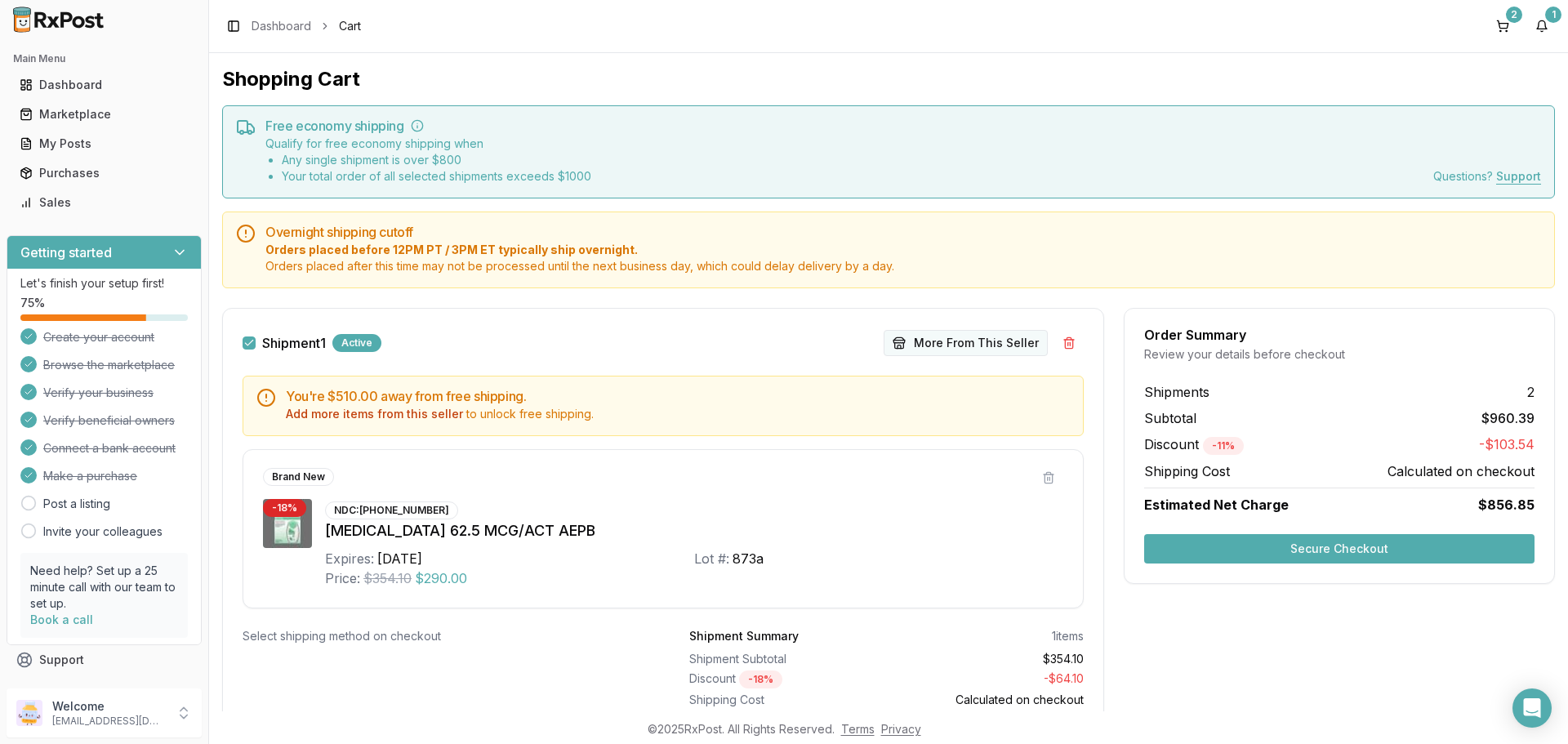
click at [933, 341] on button "More From This Seller" at bounding box center [966, 343] width 164 height 27
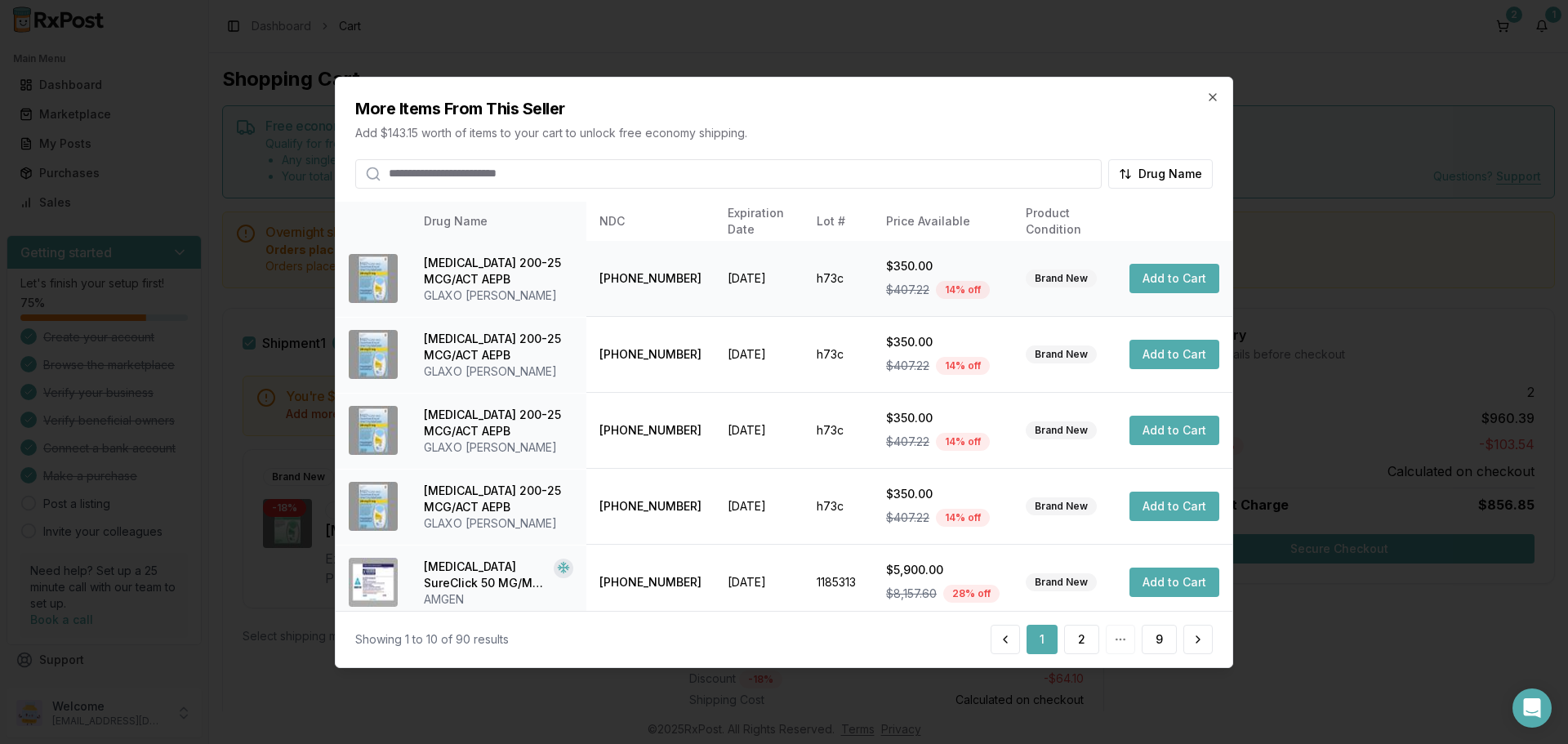
click at [1160, 285] on button "Add to Cart" at bounding box center [1174, 278] width 90 height 29
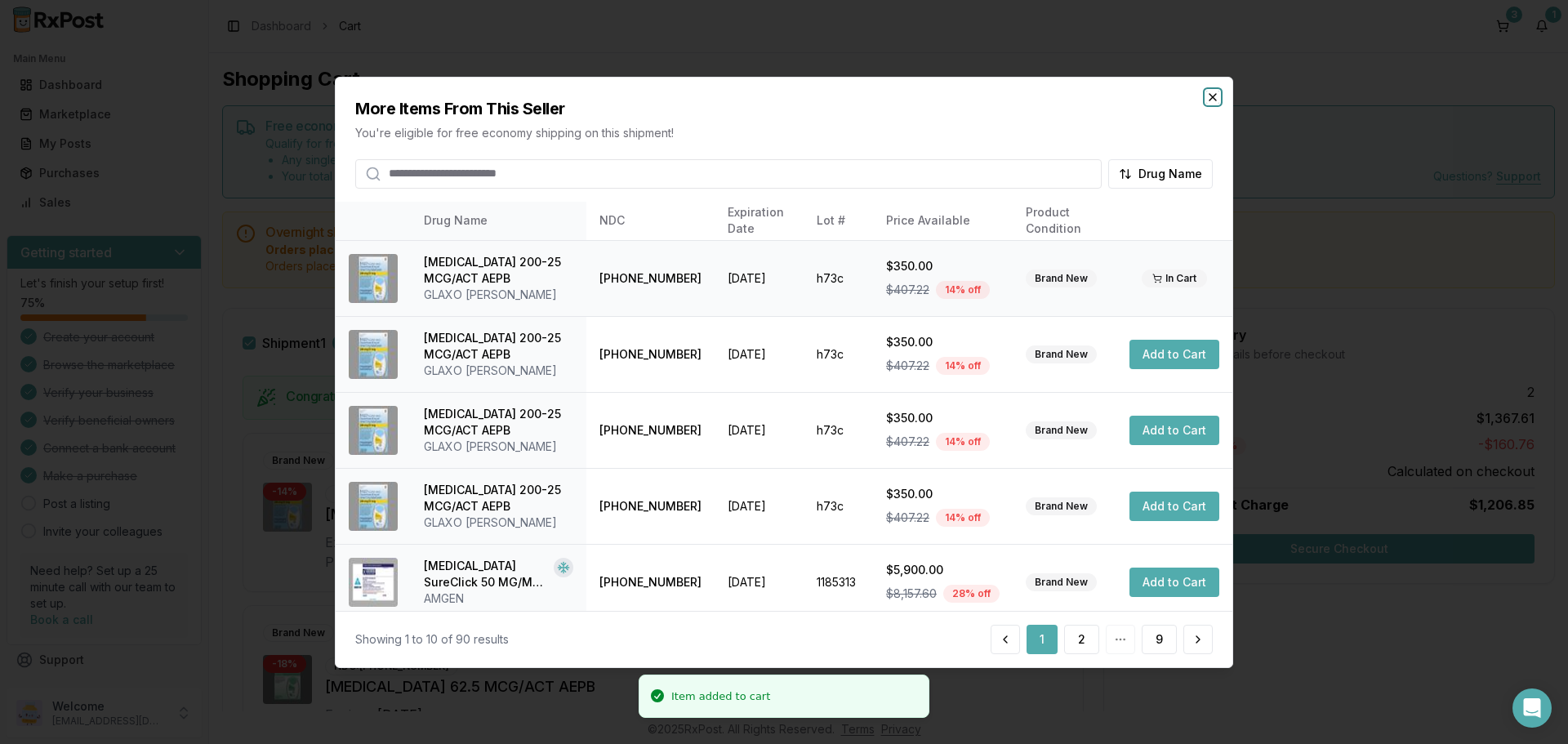
click at [1215, 100] on icon "button" at bounding box center [1213, 96] width 7 height 7
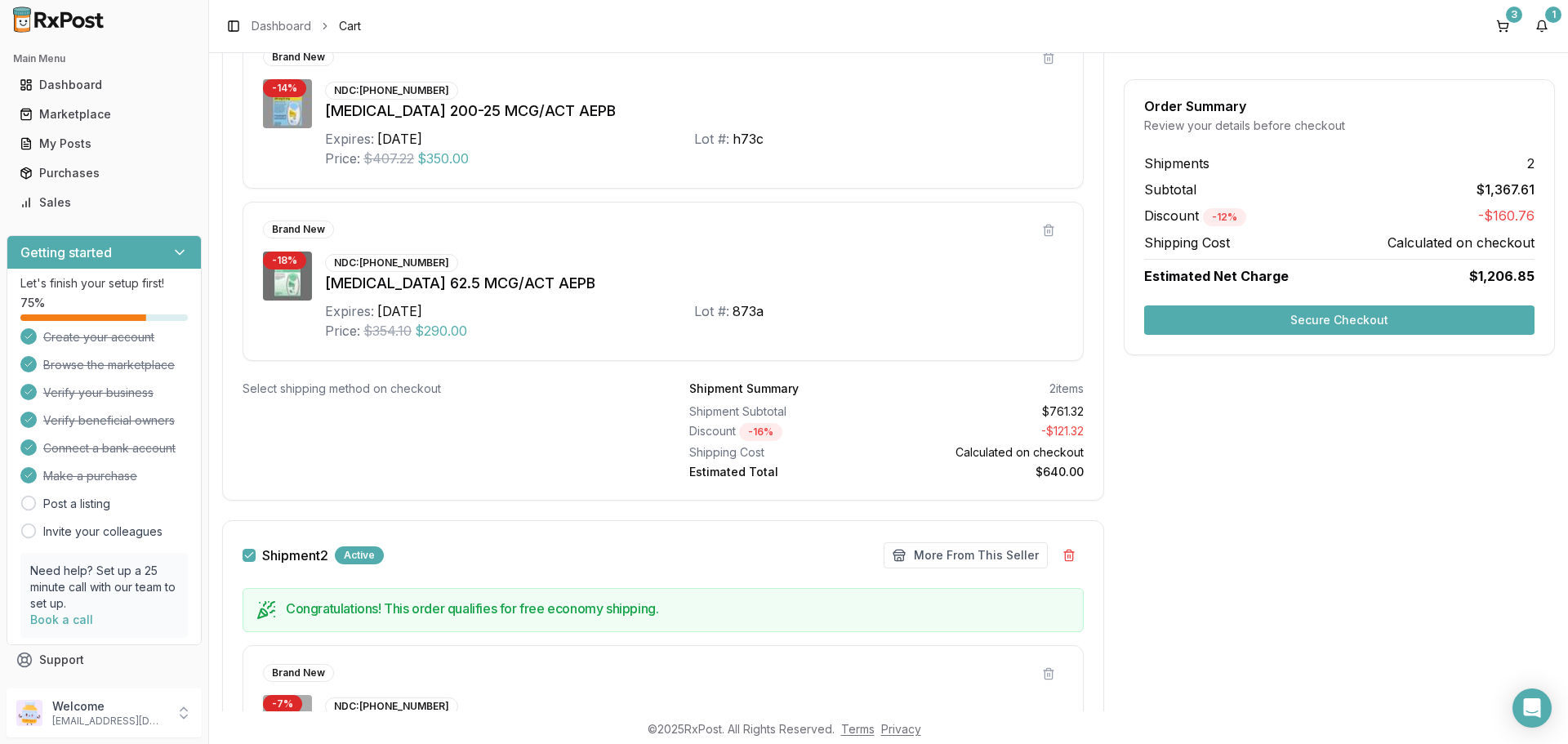
scroll to position [408, 0]
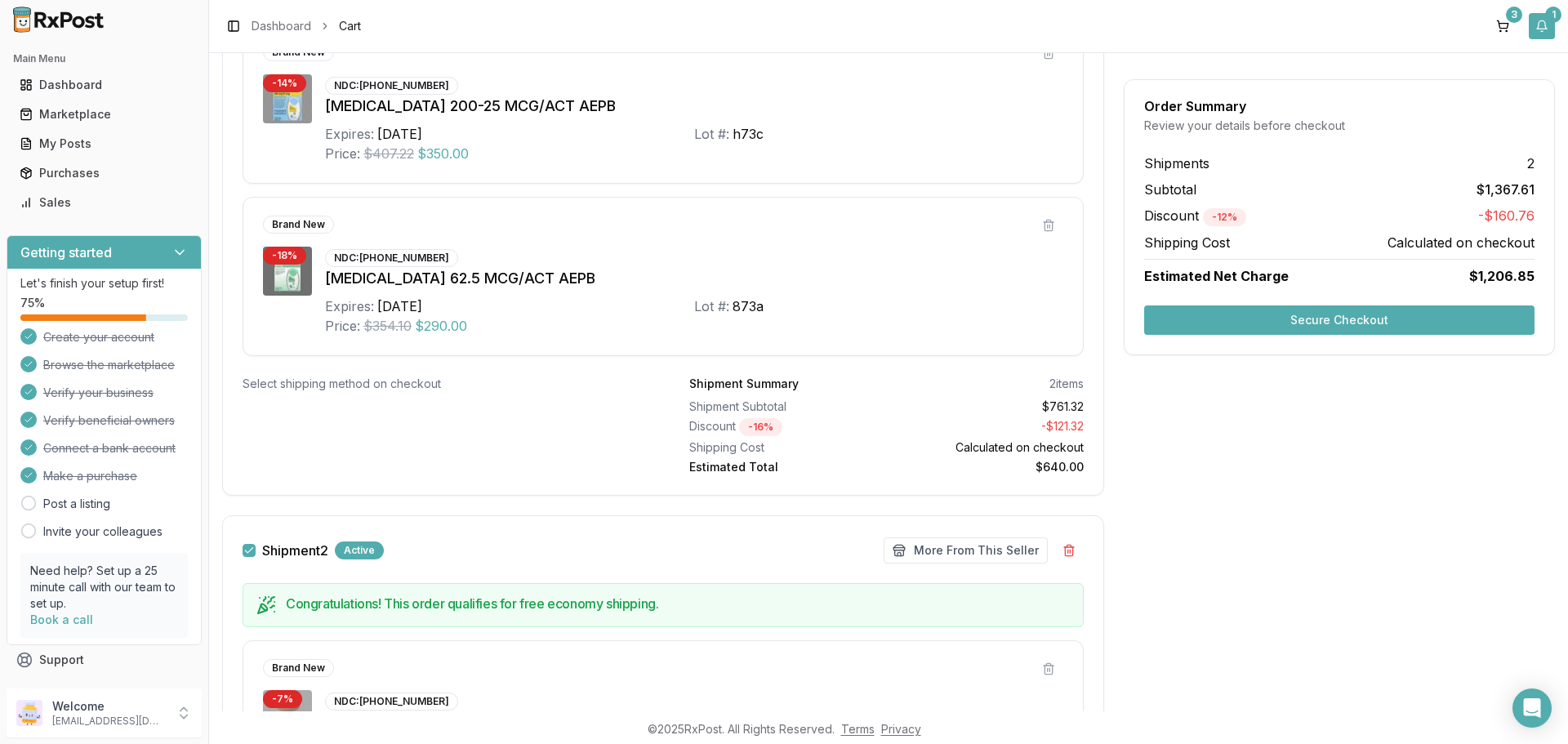
click at [1545, 27] on button "1" at bounding box center [1542, 27] width 27 height 27
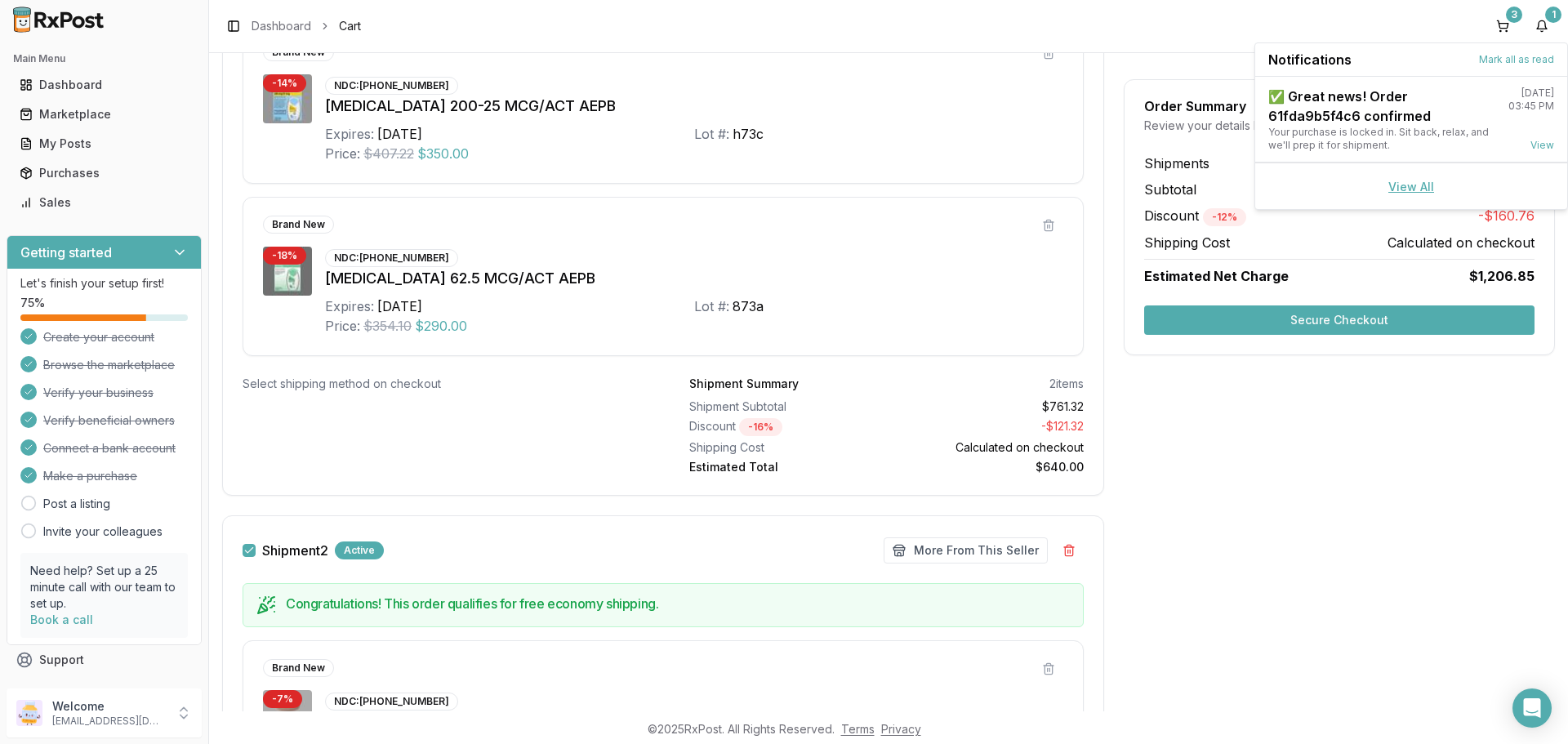
click at [1409, 187] on link "View All" at bounding box center [1410, 187] width 46 height 14
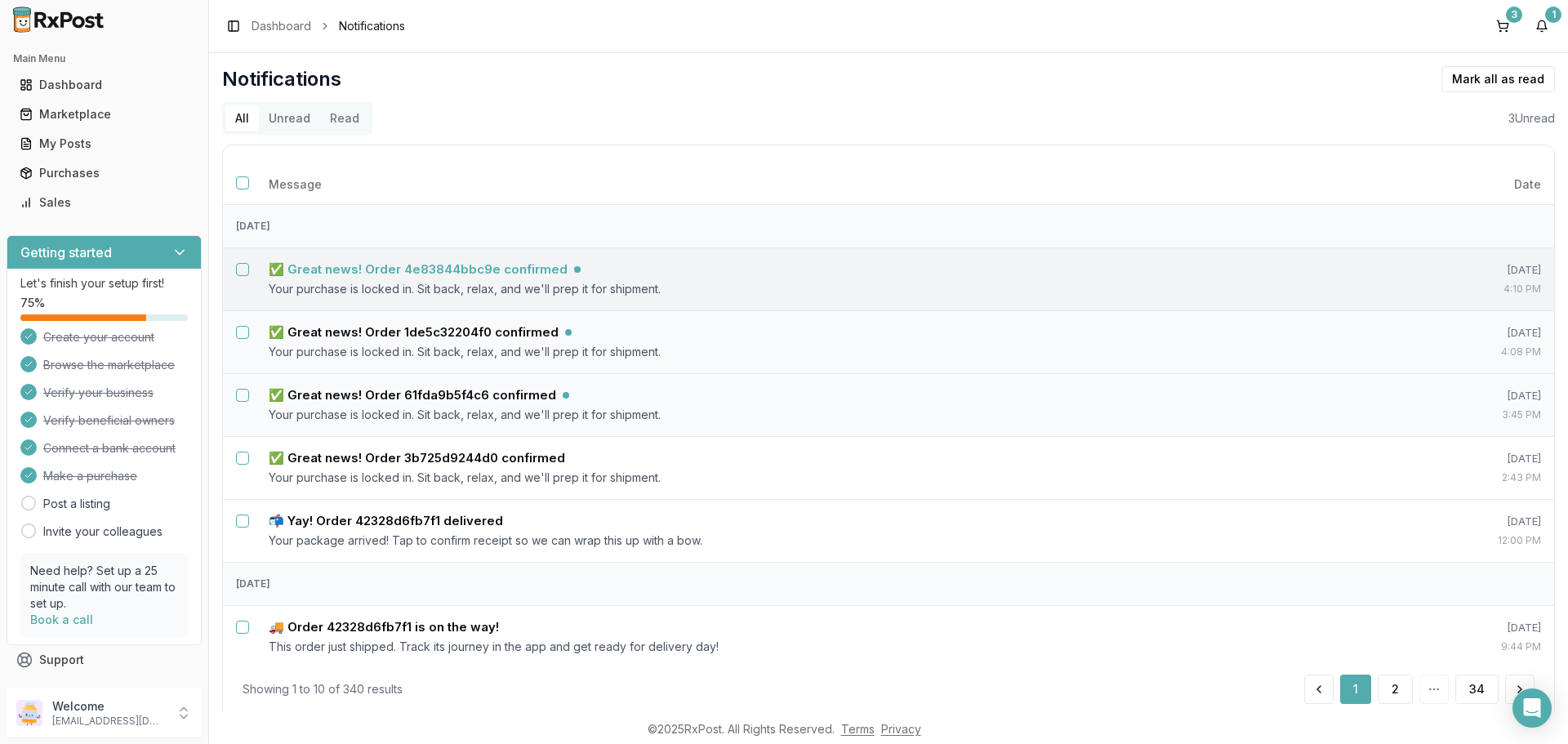
click at [480, 269] on h5 "✅ Great news! Order 4e83844bbc9e confirmed" at bounding box center [418, 270] width 299 height 17
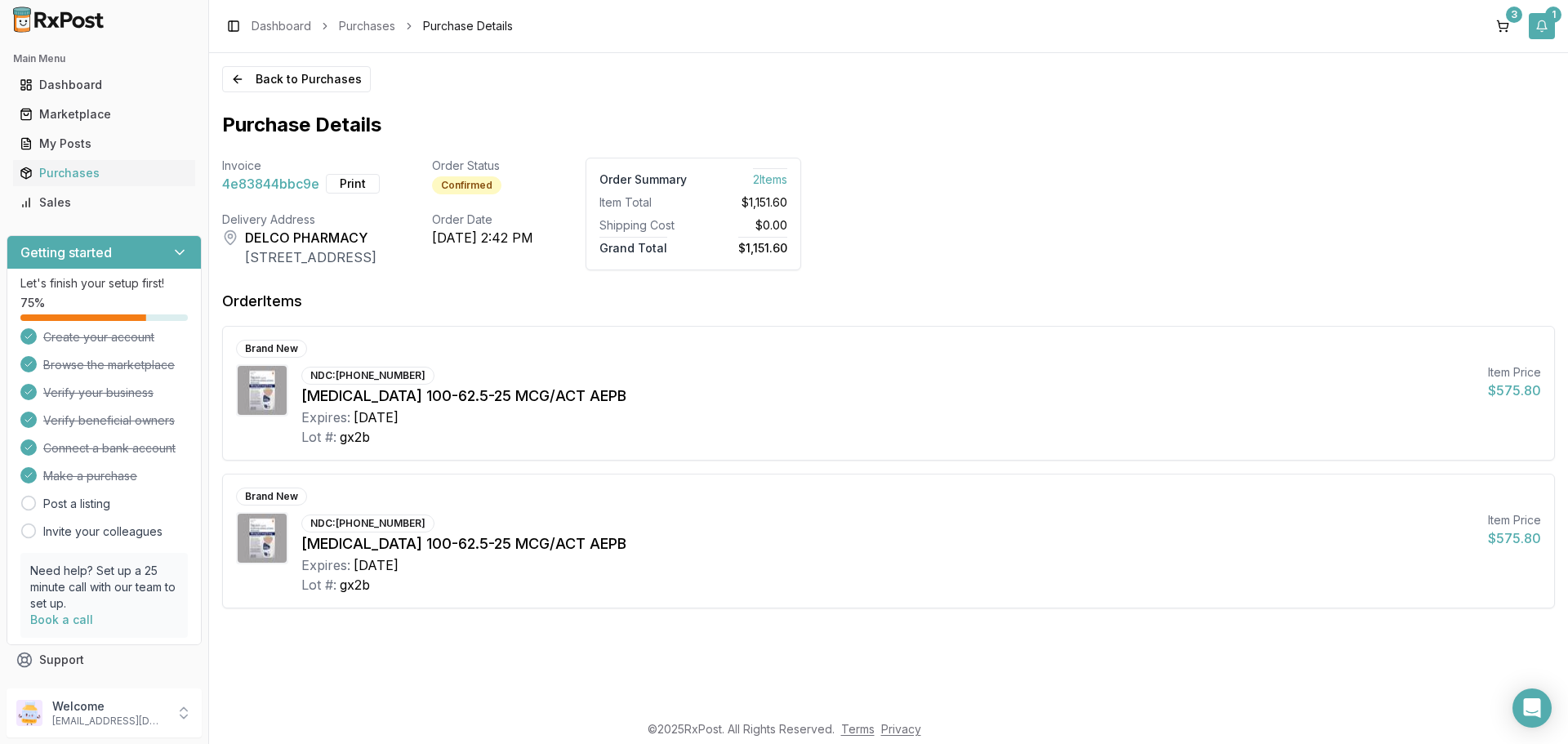
click at [1539, 27] on button "1" at bounding box center [1542, 27] width 27 height 27
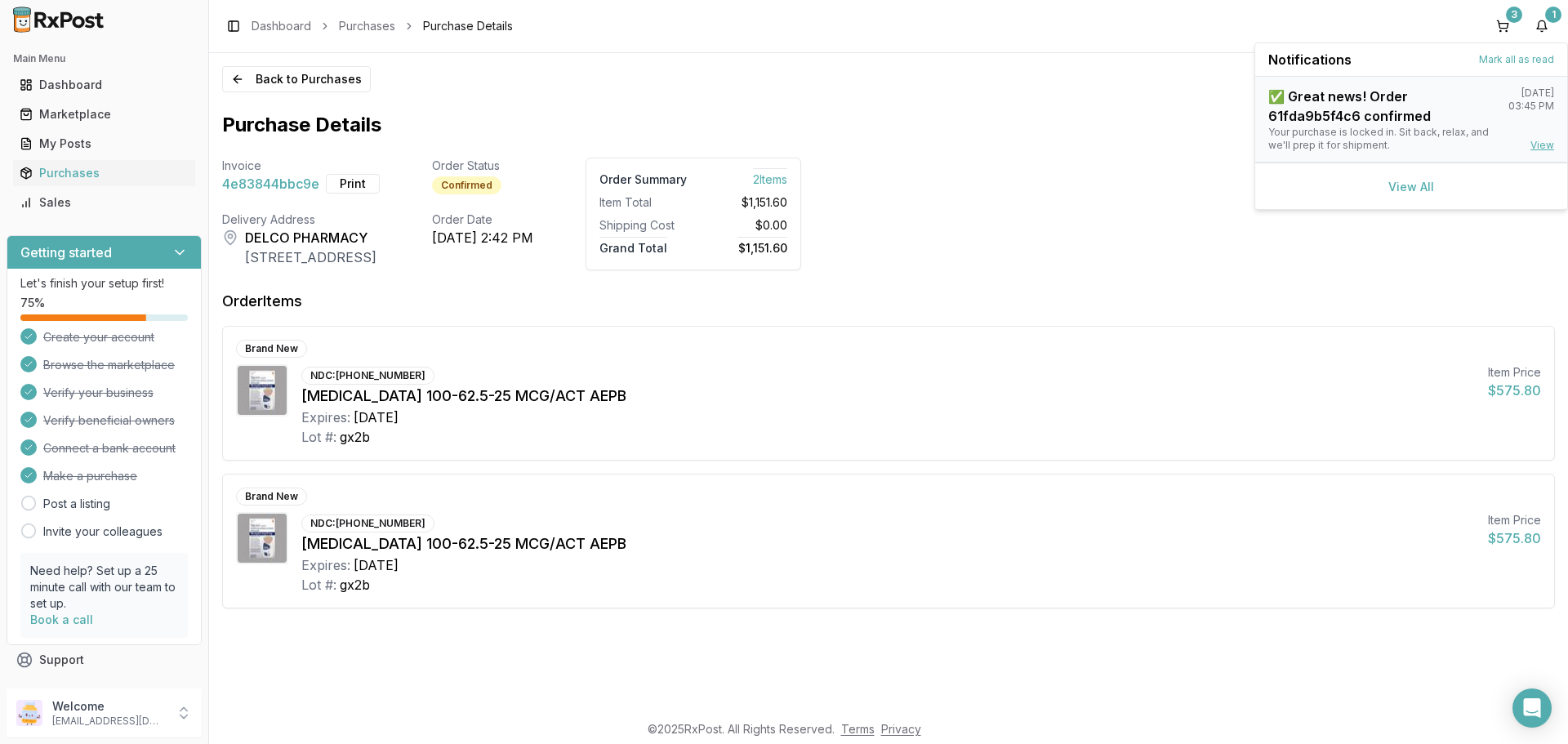
click at [1544, 140] on link "View" at bounding box center [1542, 145] width 24 height 13
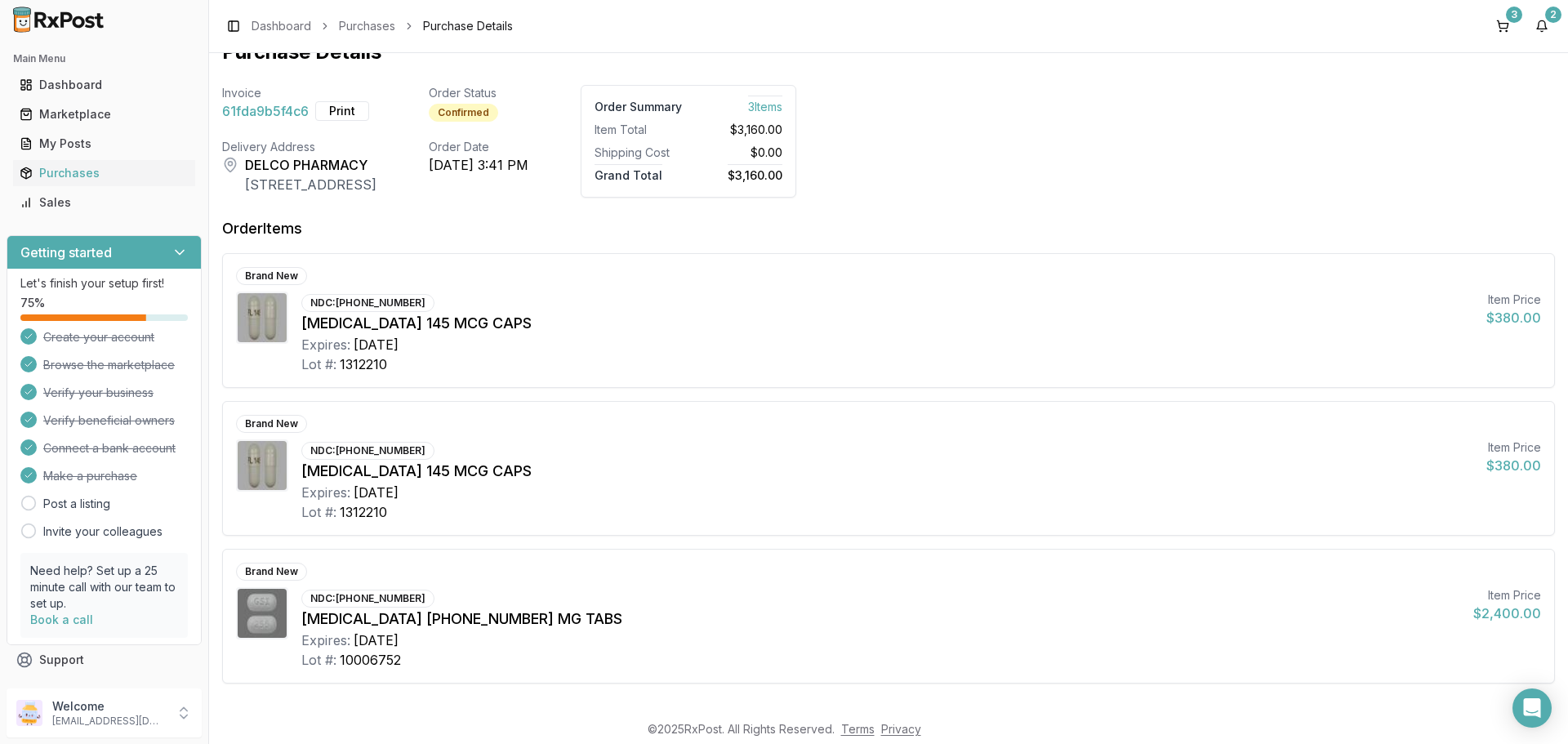
scroll to position [90, 0]
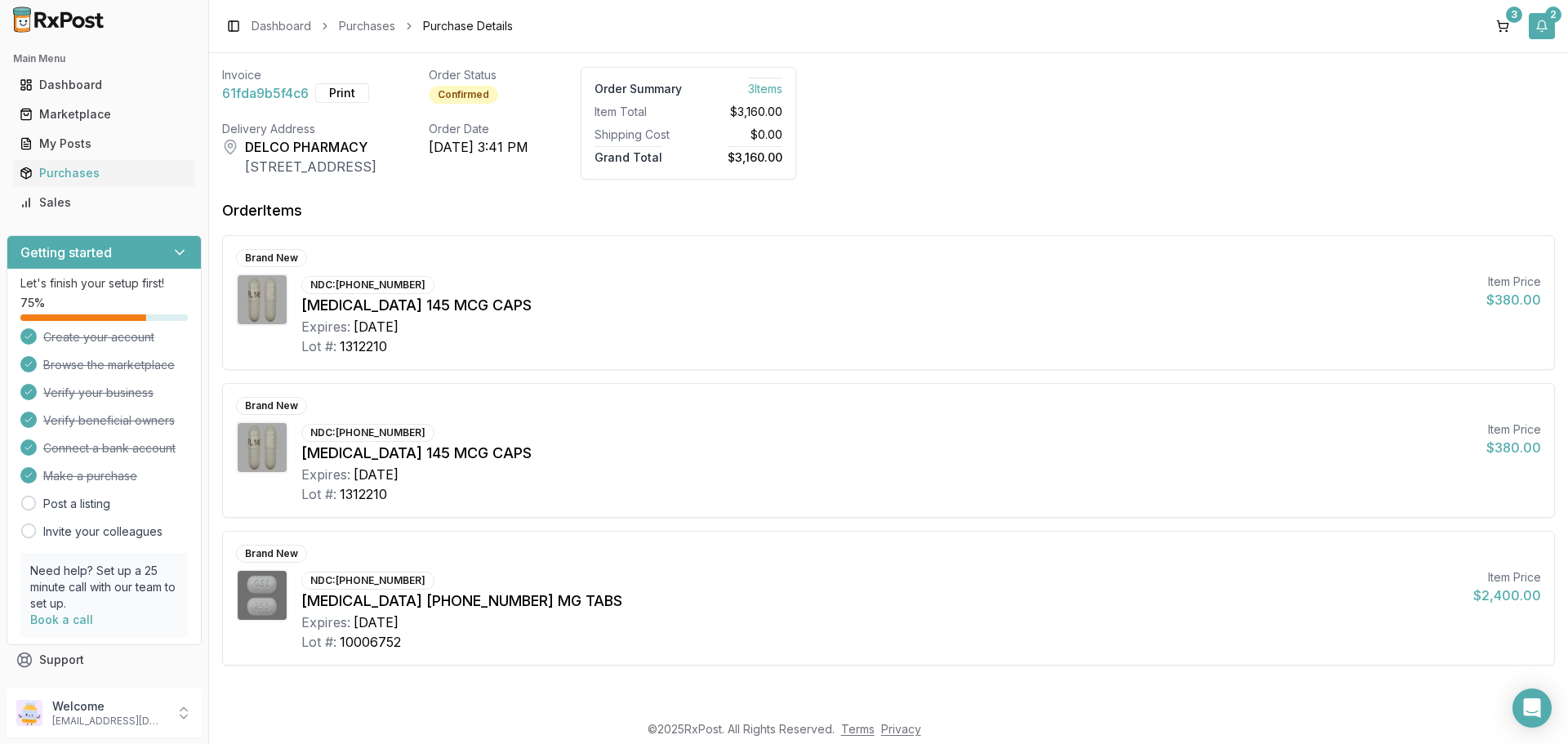
click at [1541, 32] on button "2" at bounding box center [1542, 27] width 27 height 27
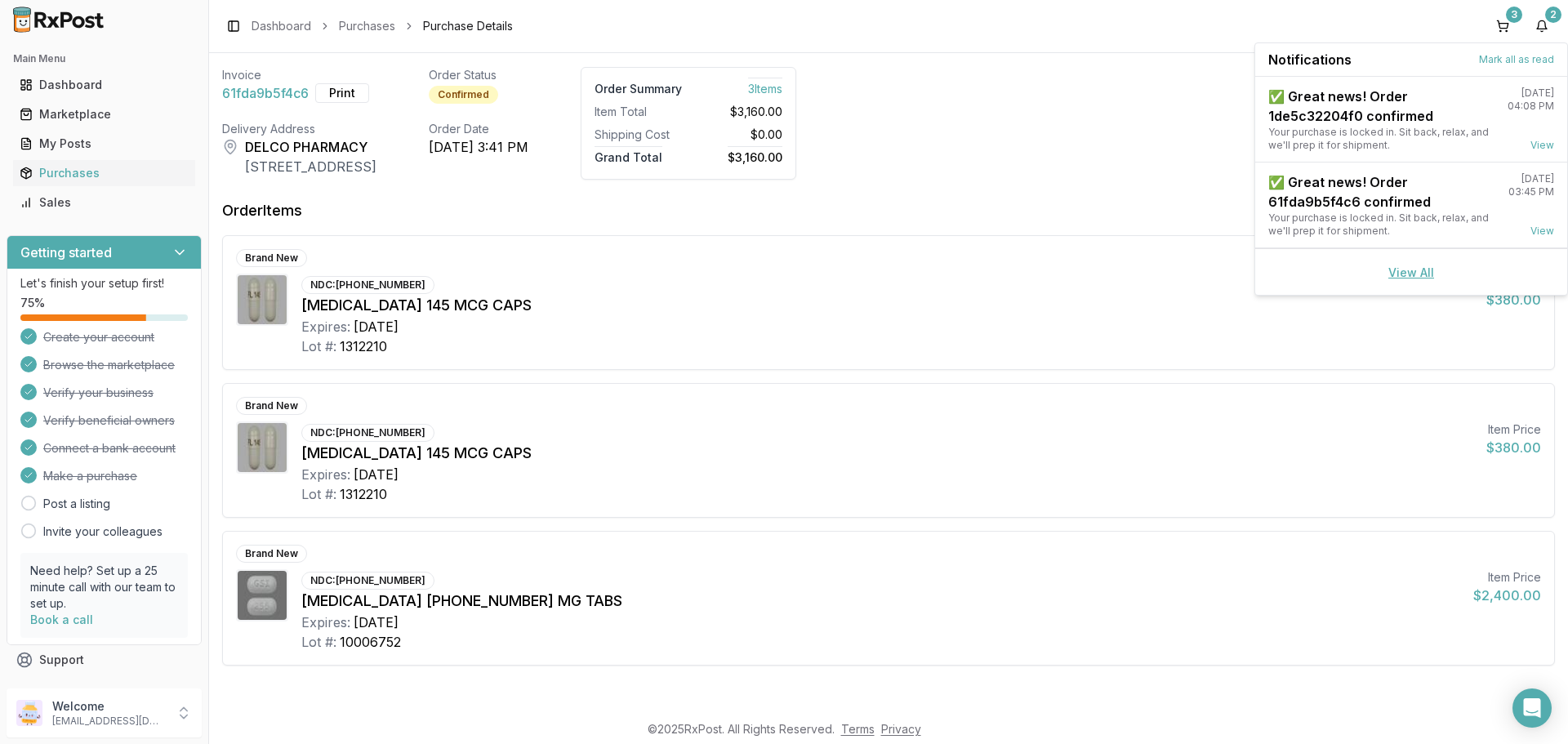
click at [1428, 273] on link "View All" at bounding box center [1410, 272] width 46 height 14
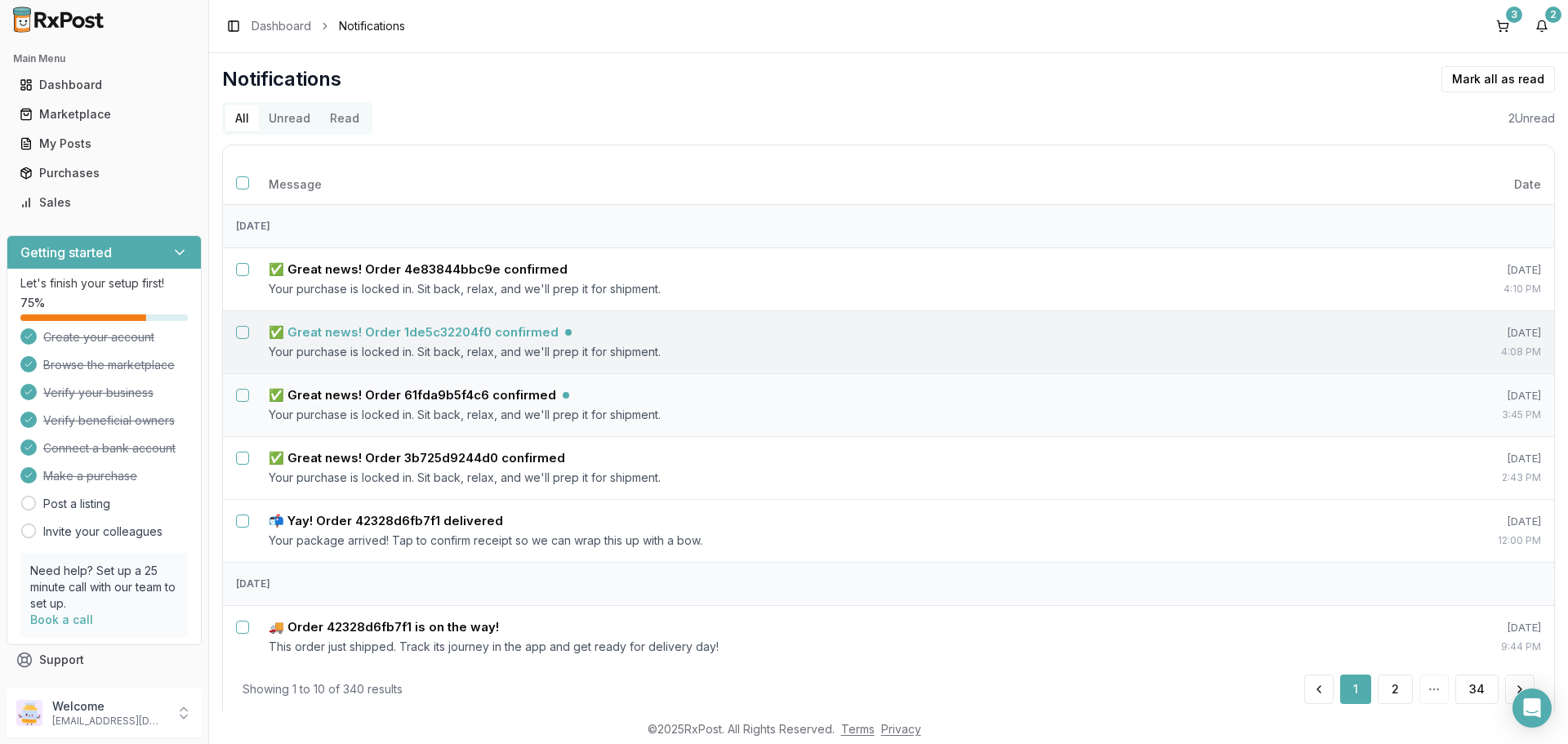
click at [411, 338] on h5 "✅ Great news! Order 1de5c32204f0 confirmed" at bounding box center [413, 333] width 290 height 17
click at [517, 332] on h5 "✅ Great news! Order 1de5c32204f0 confirmed" at bounding box center [413, 333] width 290 height 17
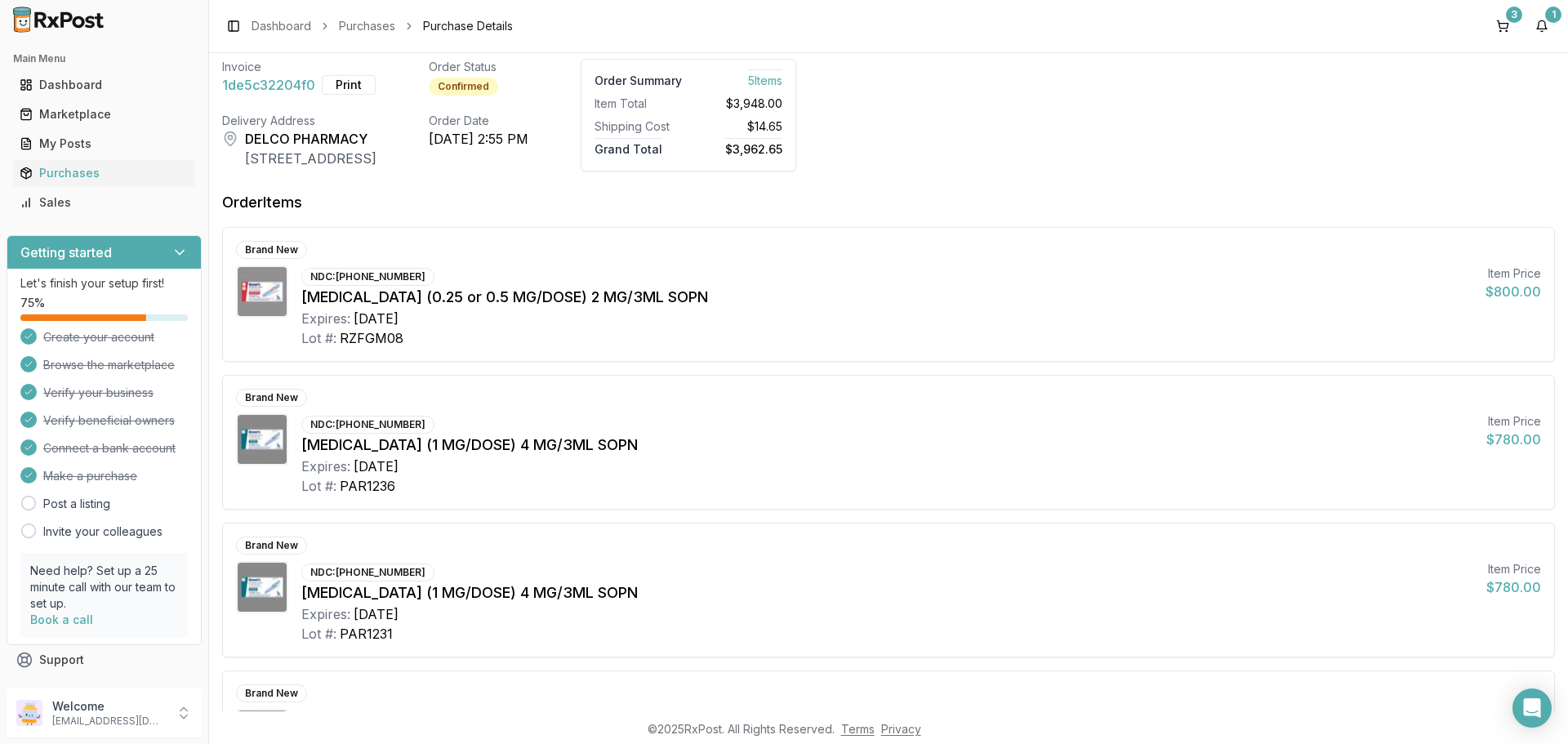
scroll to position [60, 0]
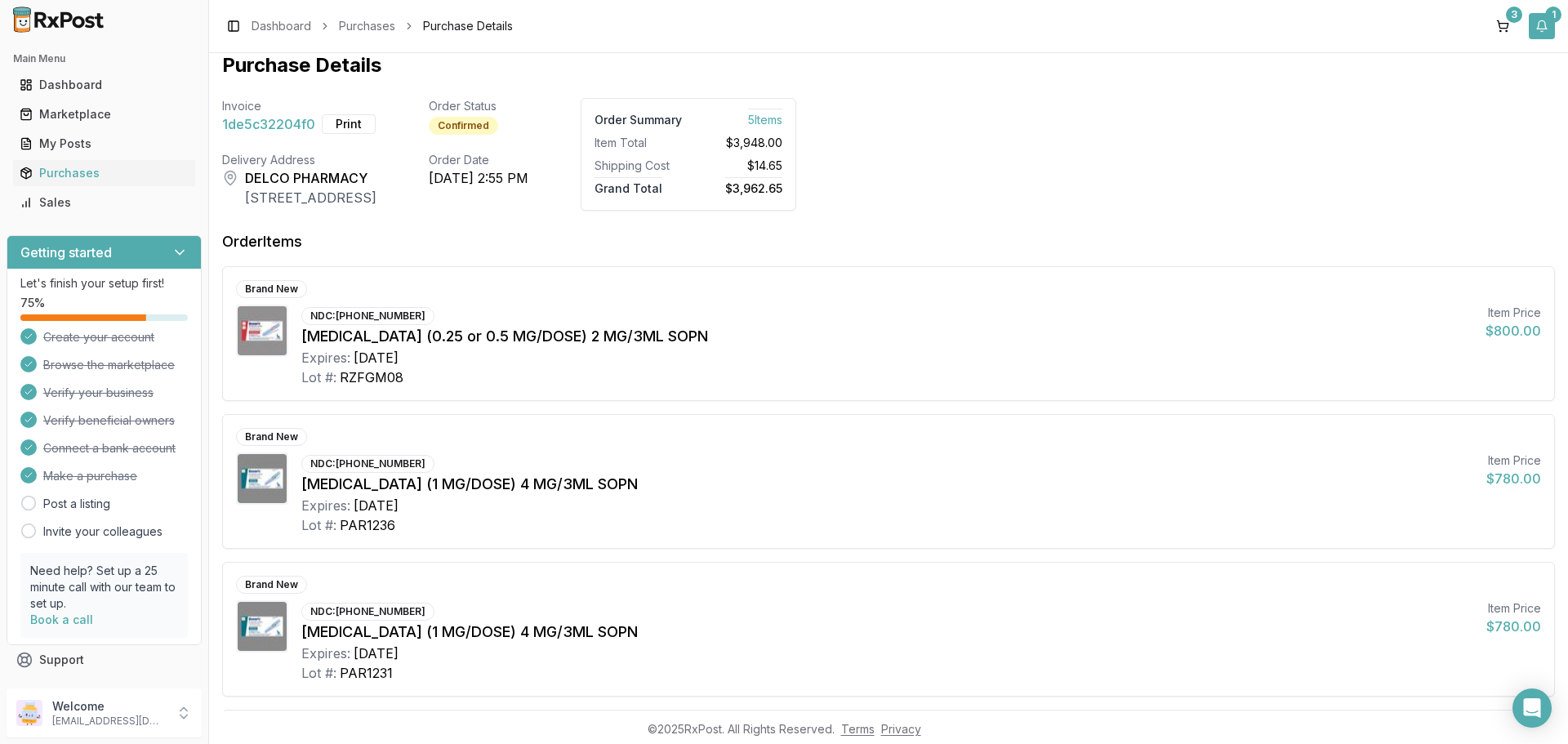
click at [1542, 37] on button "1" at bounding box center [1542, 27] width 27 height 27
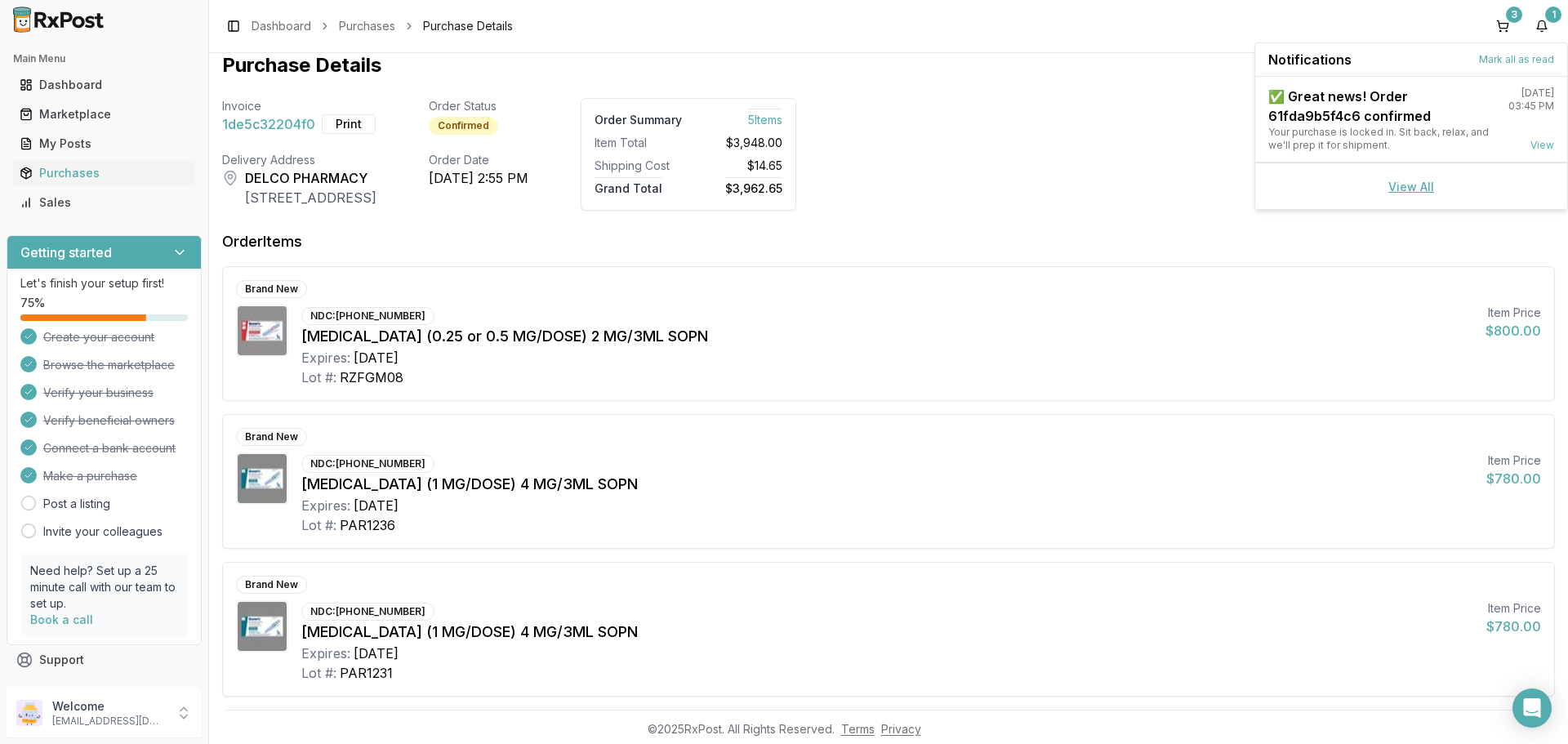
click at [1420, 186] on link "View All" at bounding box center [1410, 187] width 46 height 14
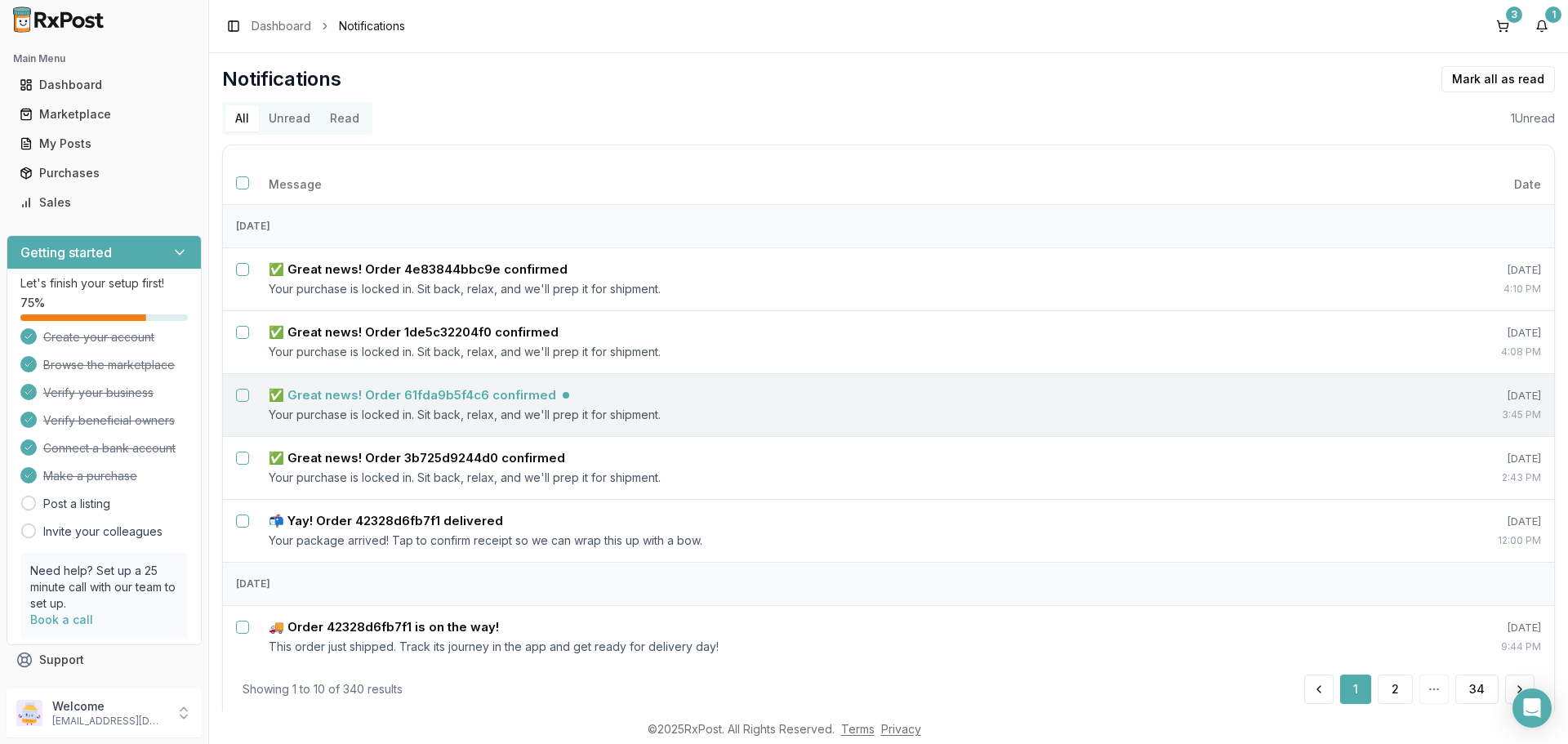
click at [497, 392] on h5 "✅ Great news! Order 61fda9b5f4c6 confirmed" at bounding box center [412, 396] width 288 height 17
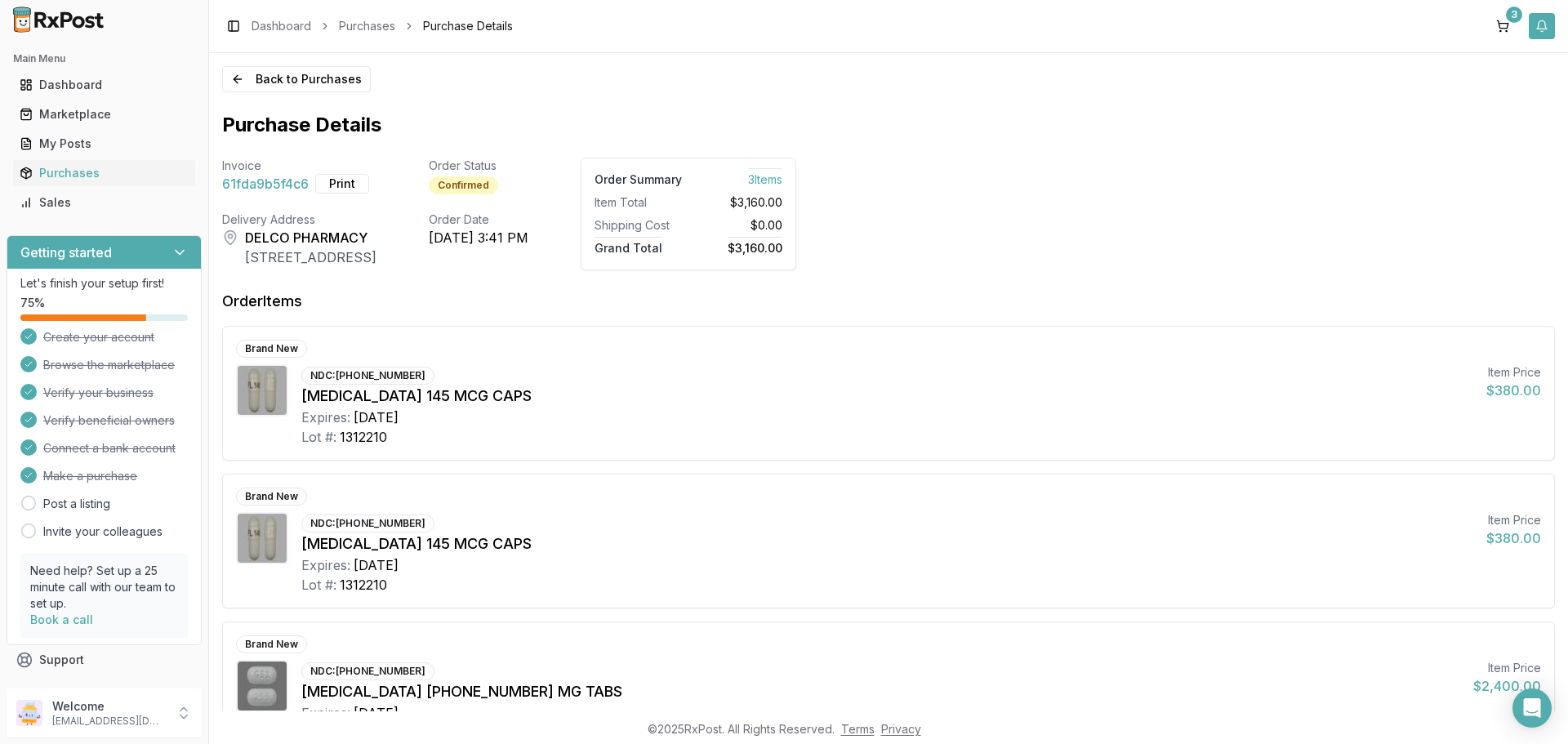
click at [1543, 35] on button "button" at bounding box center [1542, 27] width 27 height 27
click at [1409, 152] on link "View All" at bounding box center [1410, 146] width 46 height 14
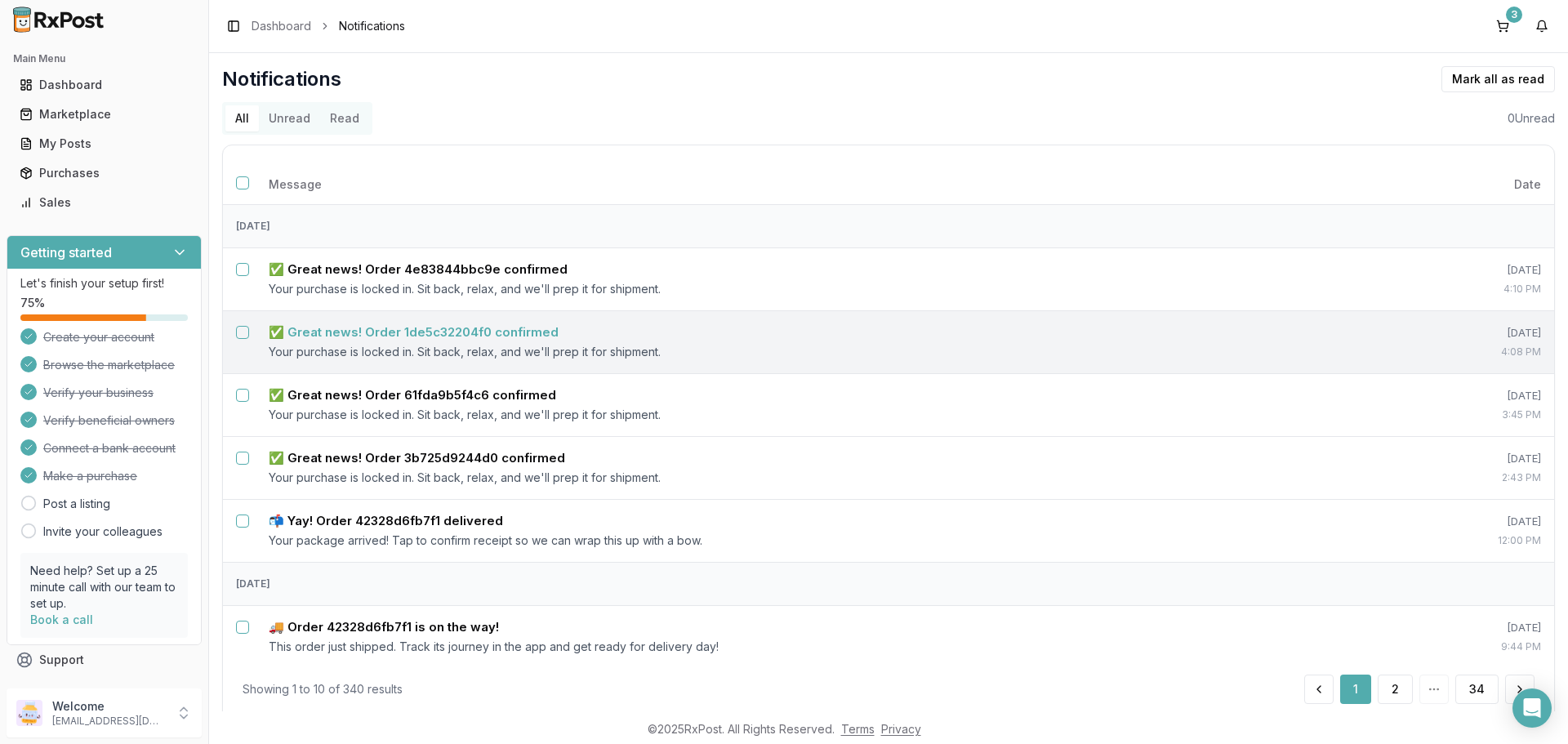
click at [439, 338] on h5 "✅ Great news! Order 1de5c32204f0 confirmed" at bounding box center [413, 333] width 290 height 17
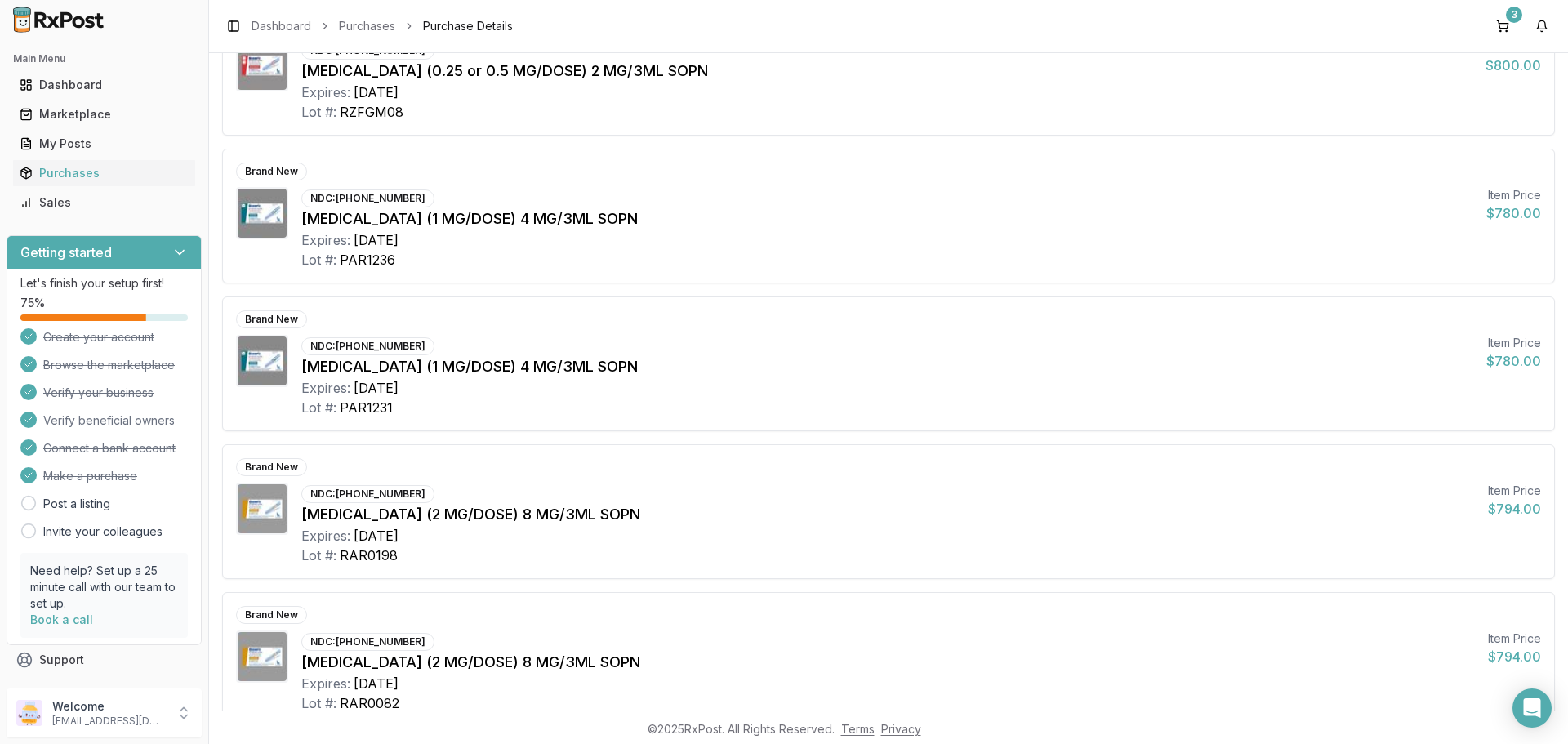
scroll to position [327, 0]
